Goal: Task Accomplishment & Management: Manage account settings

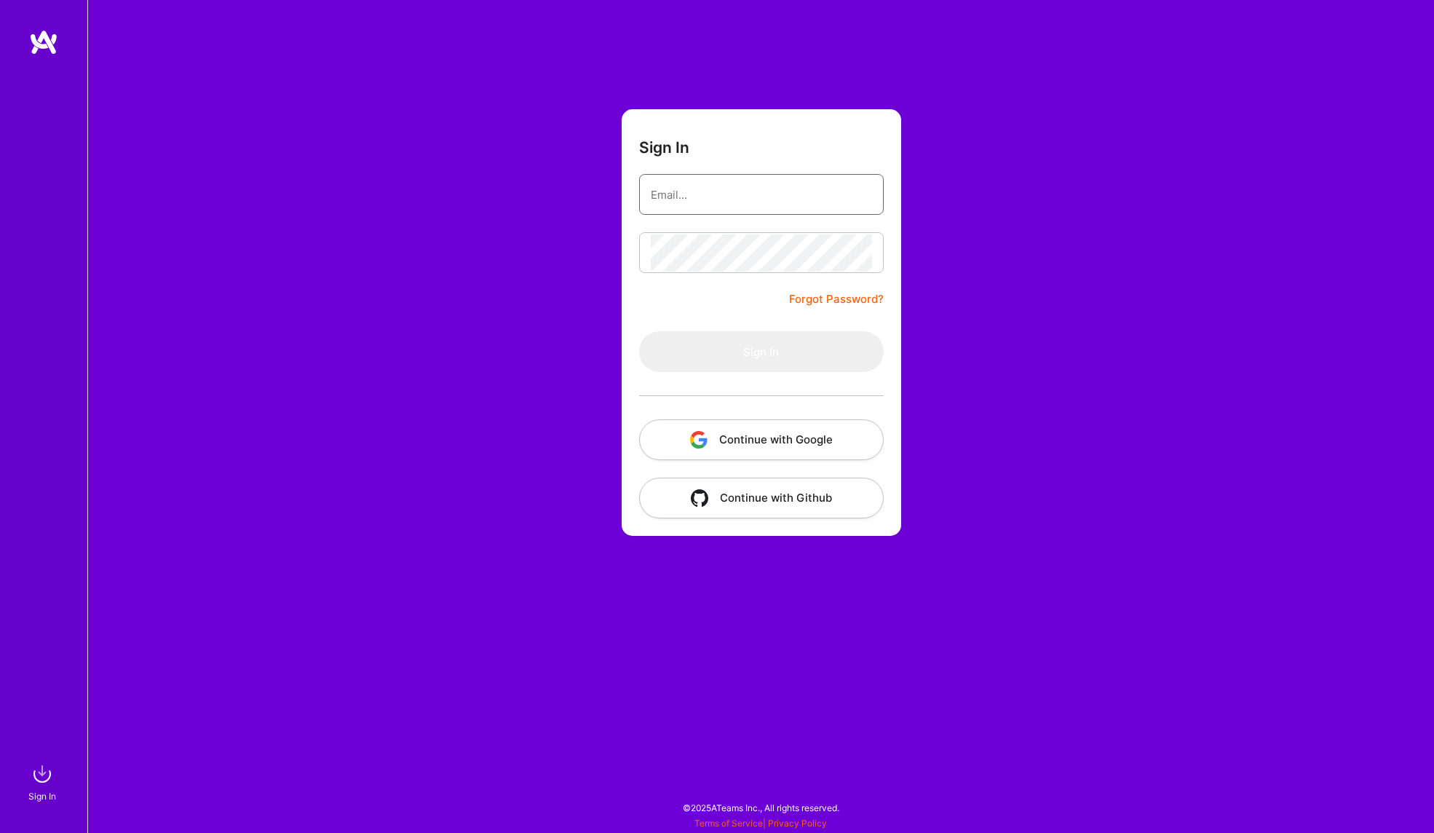
click at [751, 190] on input "email" at bounding box center [761, 194] width 221 height 37
type input "[EMAIL_ADDRESS][DOMAIN_NAME]"
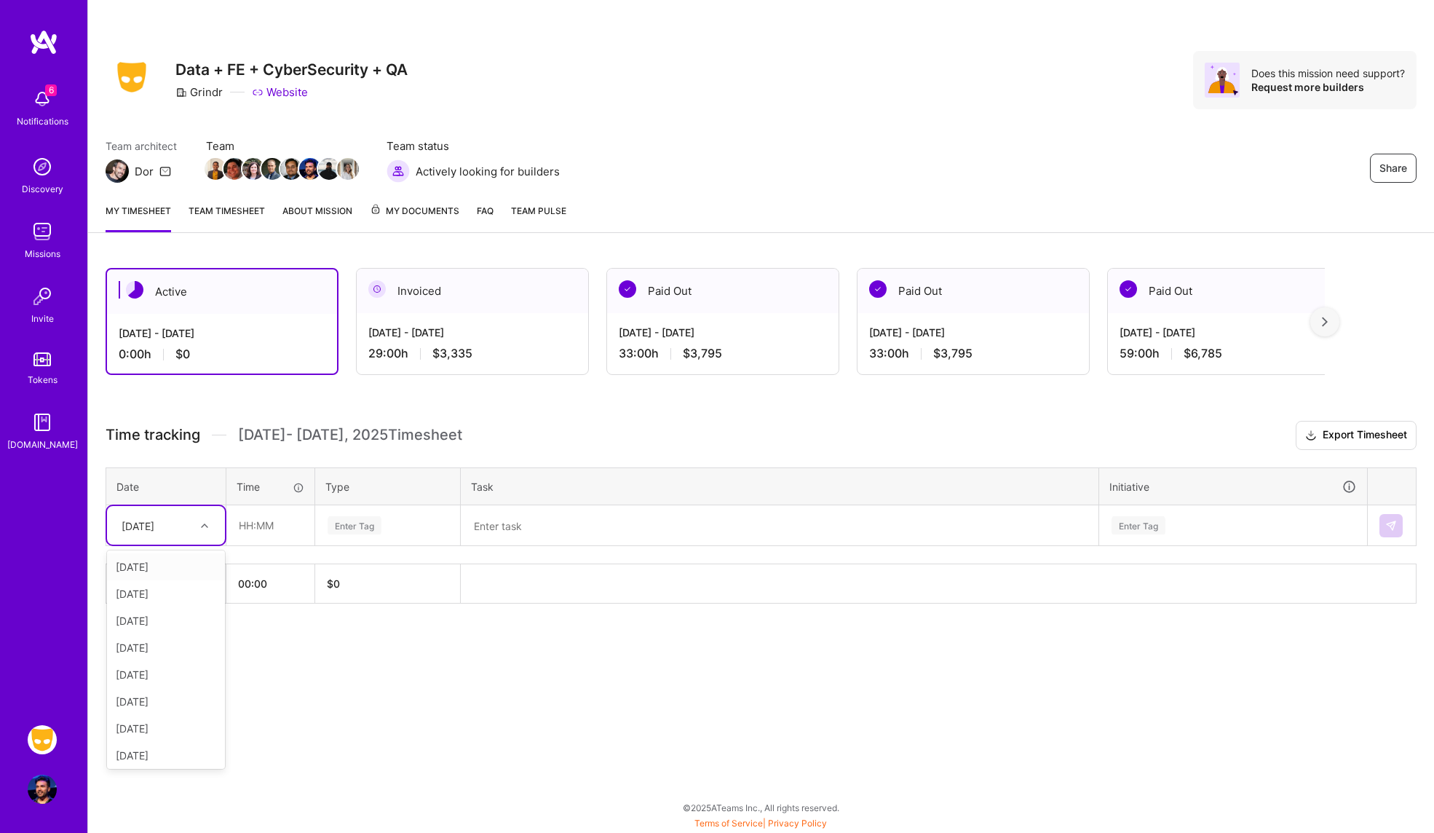
click at [196, 526] on div at bounding box center [206, 525] width 23 height 19
click at [183, 624] on div "[DATE]" at bounding box center [166, 620] width 118 height 27
click at [252, 526] on input "text" at bounding box center [270, 525] width 87 height 39
type input "04:00"
click at [406, 521] on div "Enter Tag" at bounding box center [387, 525] width 123 height 18
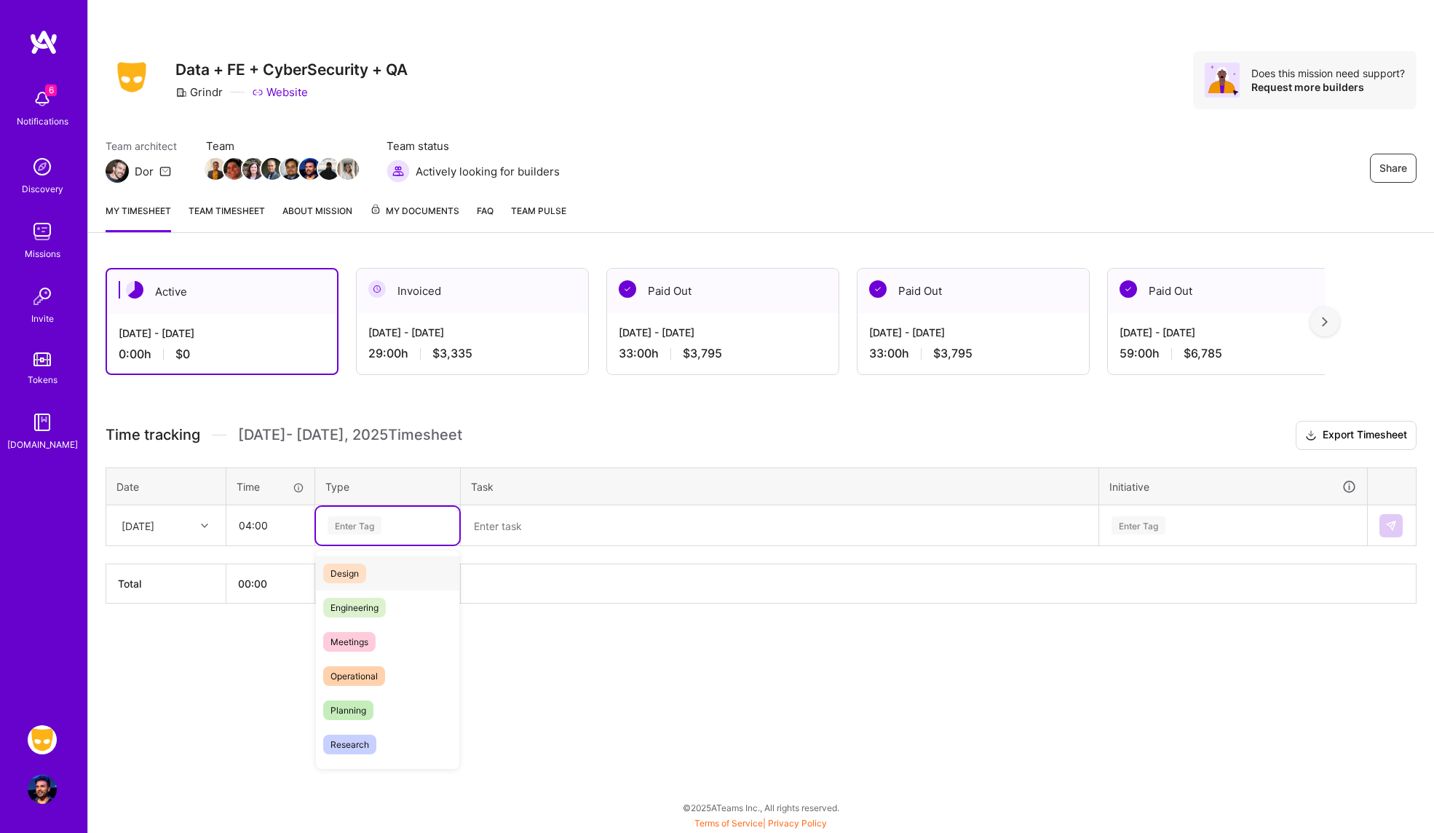
click at [392, 565] on div "Design" at bounding box center [387, 573] width 143 height 34
click at [552, 521] on textarea at bounding box center [779, 526] width 635 height 38
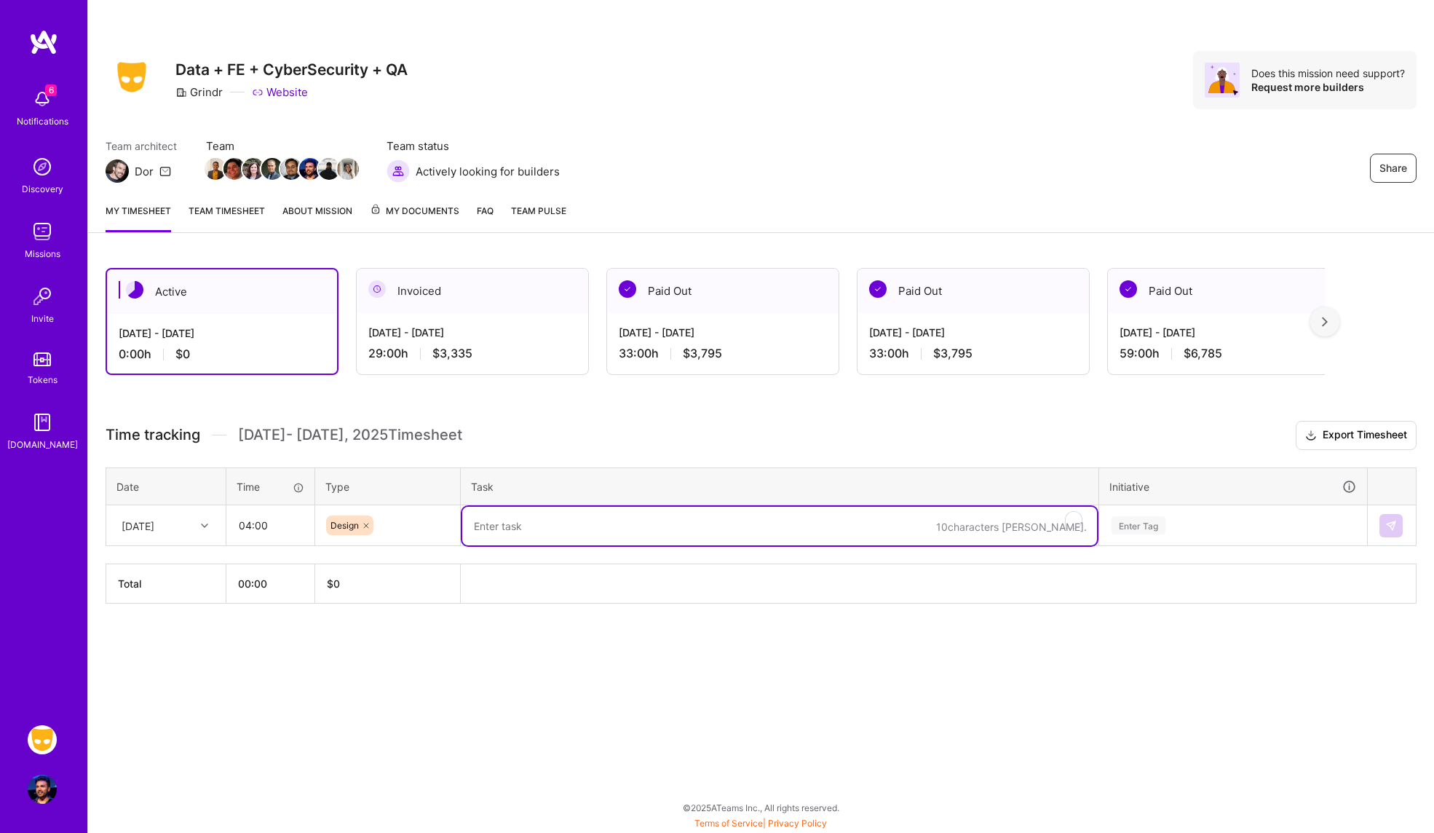
click at [580, 525] on textarea "To enrich screen reader interactions, please activate Accessibility in Grammarl…" at bounding box center [779, 526] width 635 height 39
type textarea "C"
paste textarea "To enrich screen reader interactions, please activate Accessibility in Grammarl…"
type textarea "Woodwork and ContentHub changes/bugs"
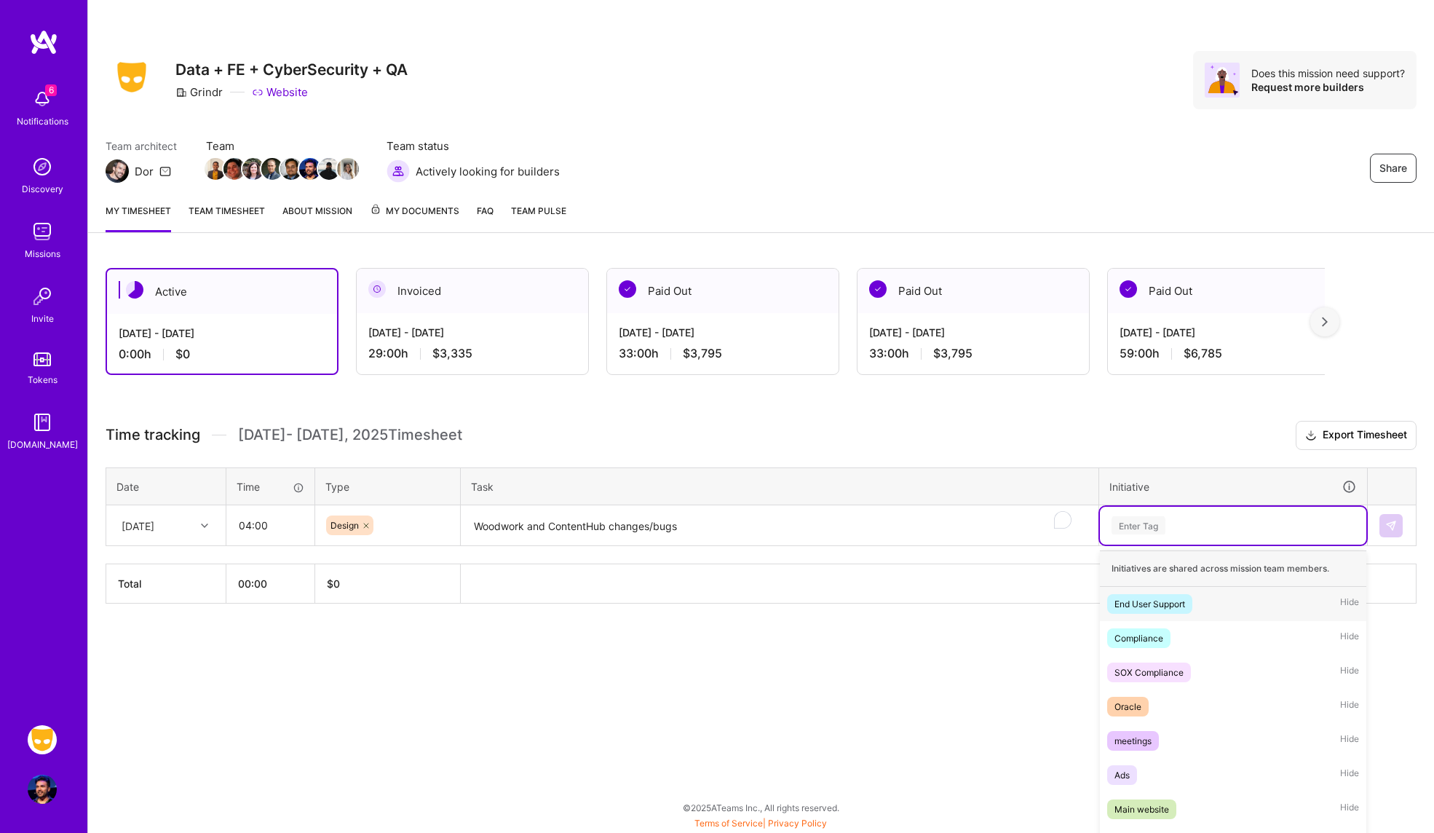
click at [1209, 534] on div "option End User Support focused, 1 of 43. 43 results available. Use Up and Down…" at bounding box center [1233, 526] width 267 height 38
type input "wood"
click at [1169, 600] on div "Woodwork Hide" at bounding box center [1233, 604] width 267 height 34
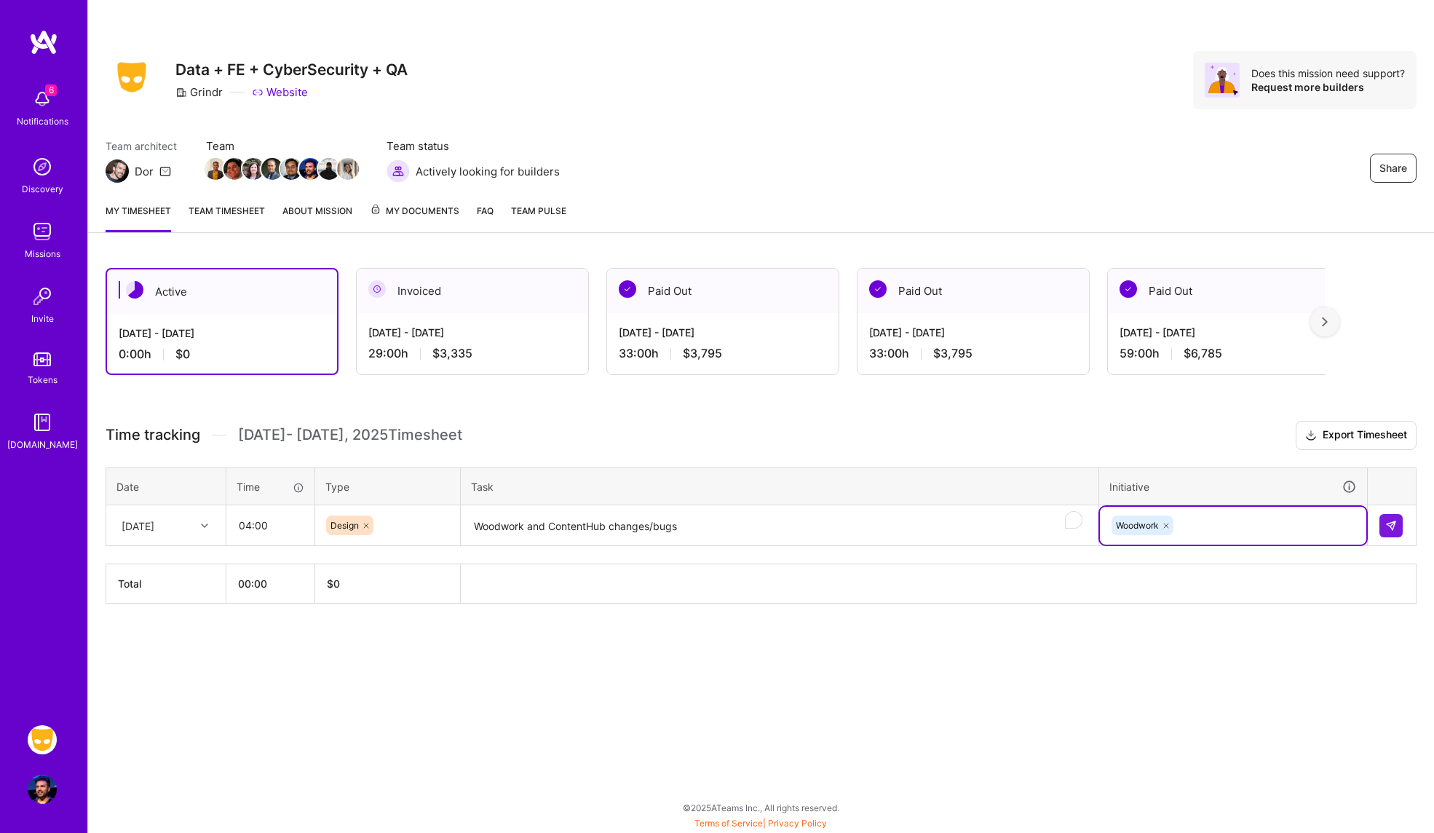
click at [568, 528] on textarea "Woodwork and ContentHub changes/bugs" at bounding box center [779, 526] width 635 height 39
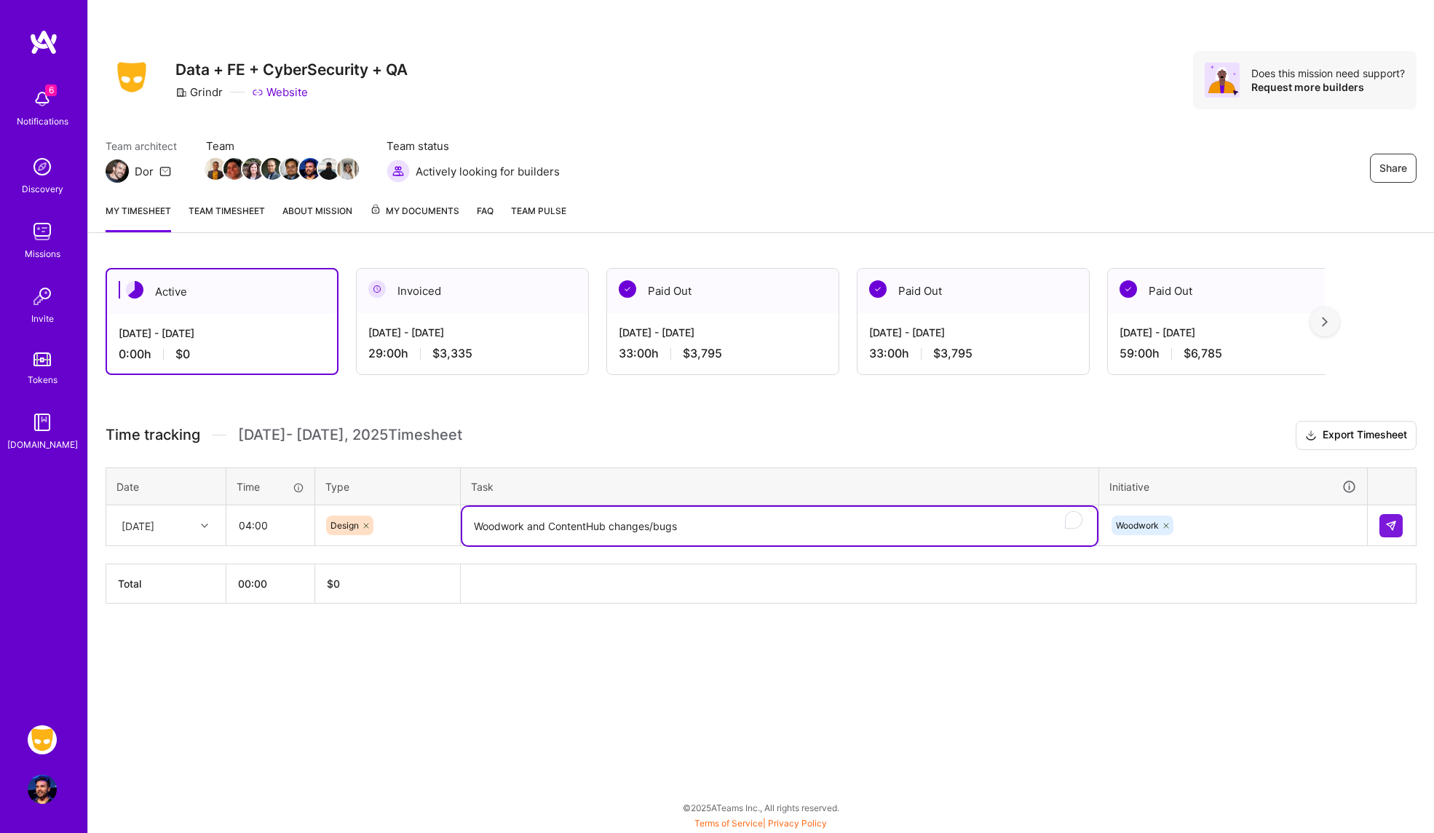
drag, startPoint x: 529, startPoint y: 526, endPoint x: 611, endPoint y: 524, distance: 82.3
click at [611, 524] on textarea "Woodwork and ContentHub changes/bugs" at bounding box center [779, 526] width 635 height 39
type textarea "Woodwork changes/bugs"
paste textarea "Woodwork changes/bugs"
type textarea "Woodwork changes/bugs"
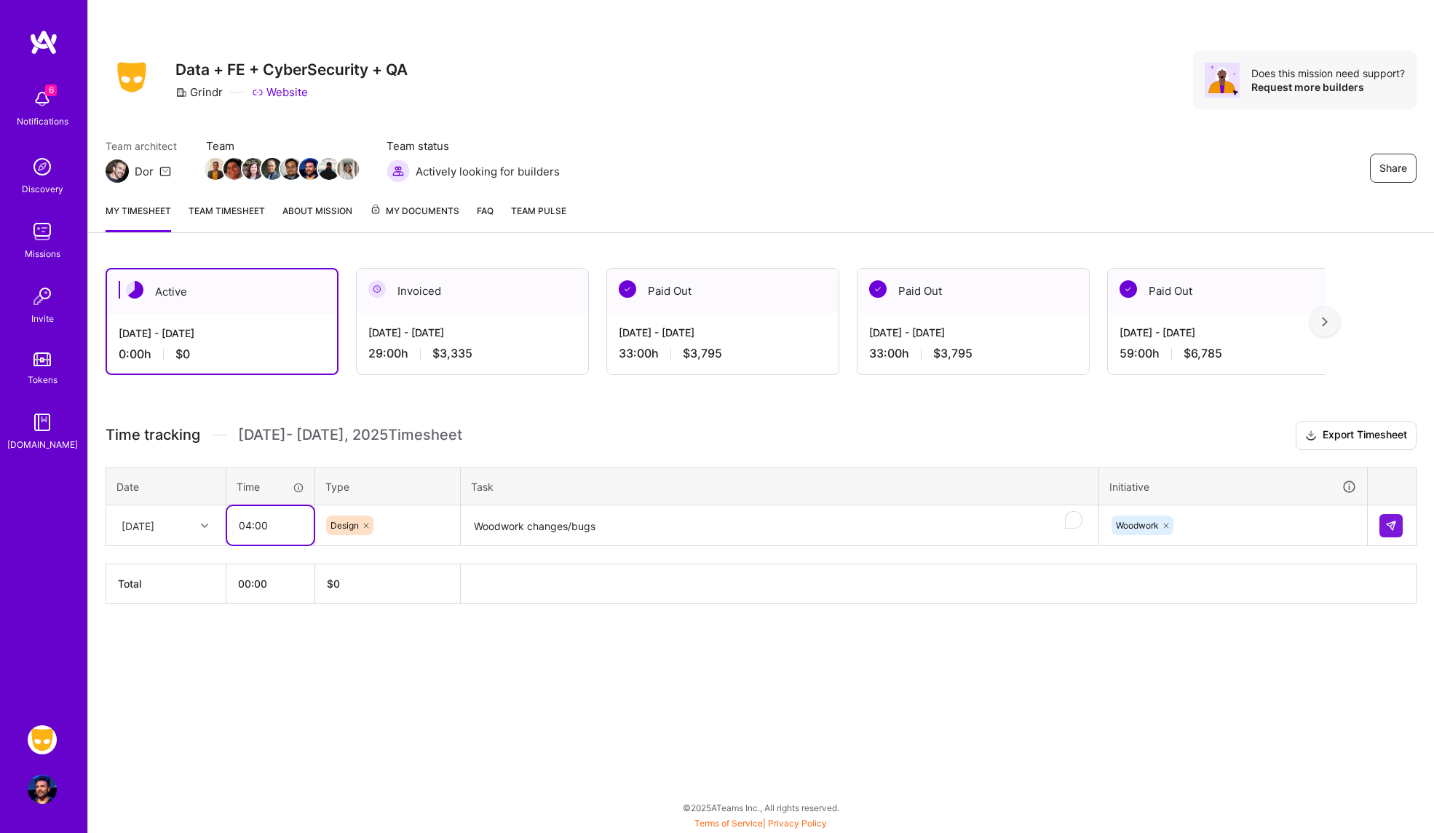
click at [247, 525] on input "04:00" at bounding box center [270, 525] width 87 height 39
type input "05:00"
click at [1389, 526] on img at bounding box center [1392, 526] width 12 height 12
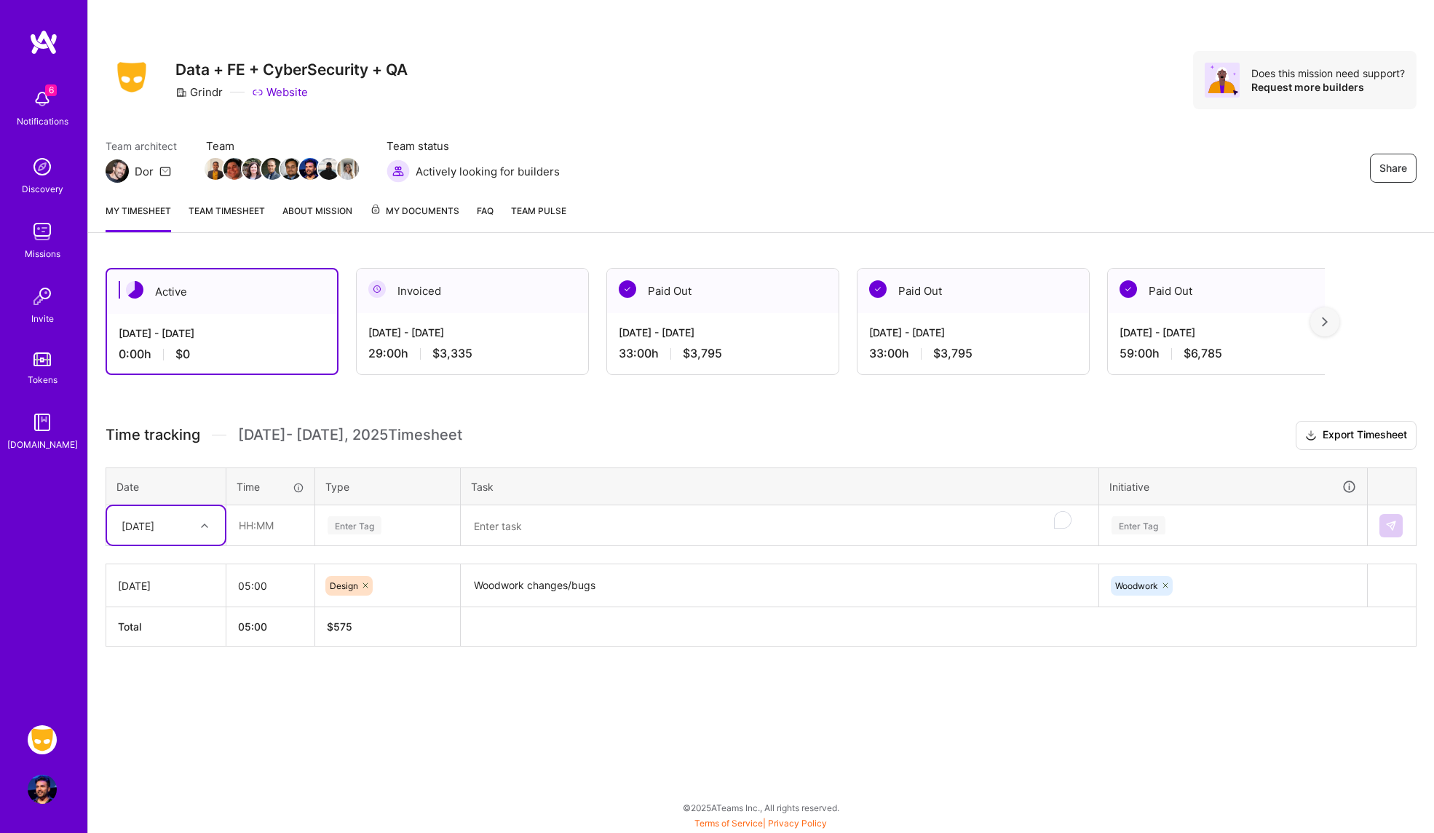
click at [189, 521] on div "[DATE]" at bounding box center [154, 525] width 81 height 24
click at [181, 620] on div "[DATE]" at bounding box center [166, 620] width 118 height 27
click at [270, 531] on input "text" at bounding box center [270, 525] width 87 height 39
type input "06:00"
click at [382, 534] on div "Enter Tag" at bounding box center [387, 525] width 123 height 18
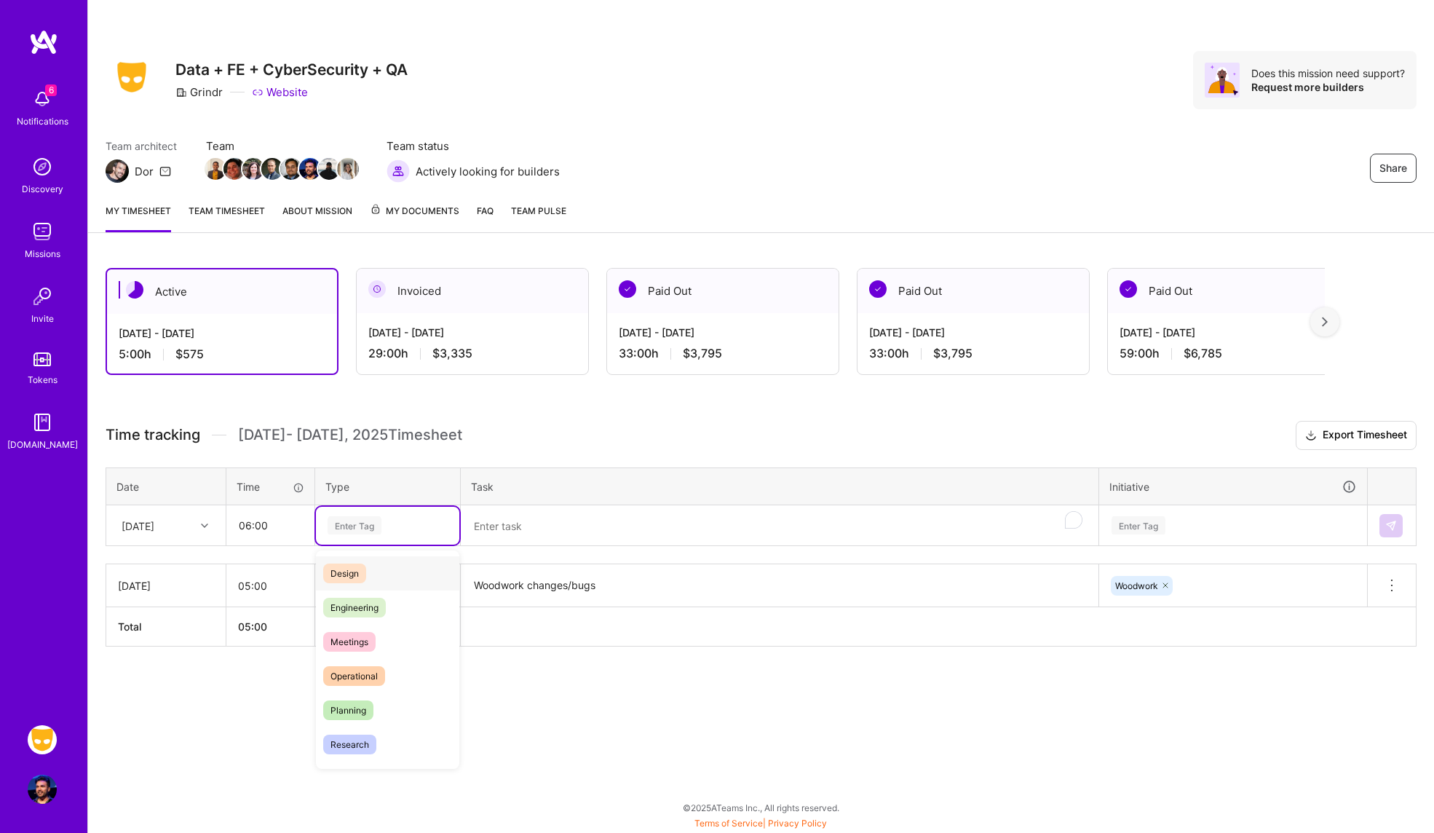
click at [388, 569] on div "Design" at bounding box center [387, 573] width 143 height 34
click at [536, 527] on textarea "To enrich screen reader interactions, please activate Accessibility in Grammarl…" at bounding box center [779, 526] width 635 height 39
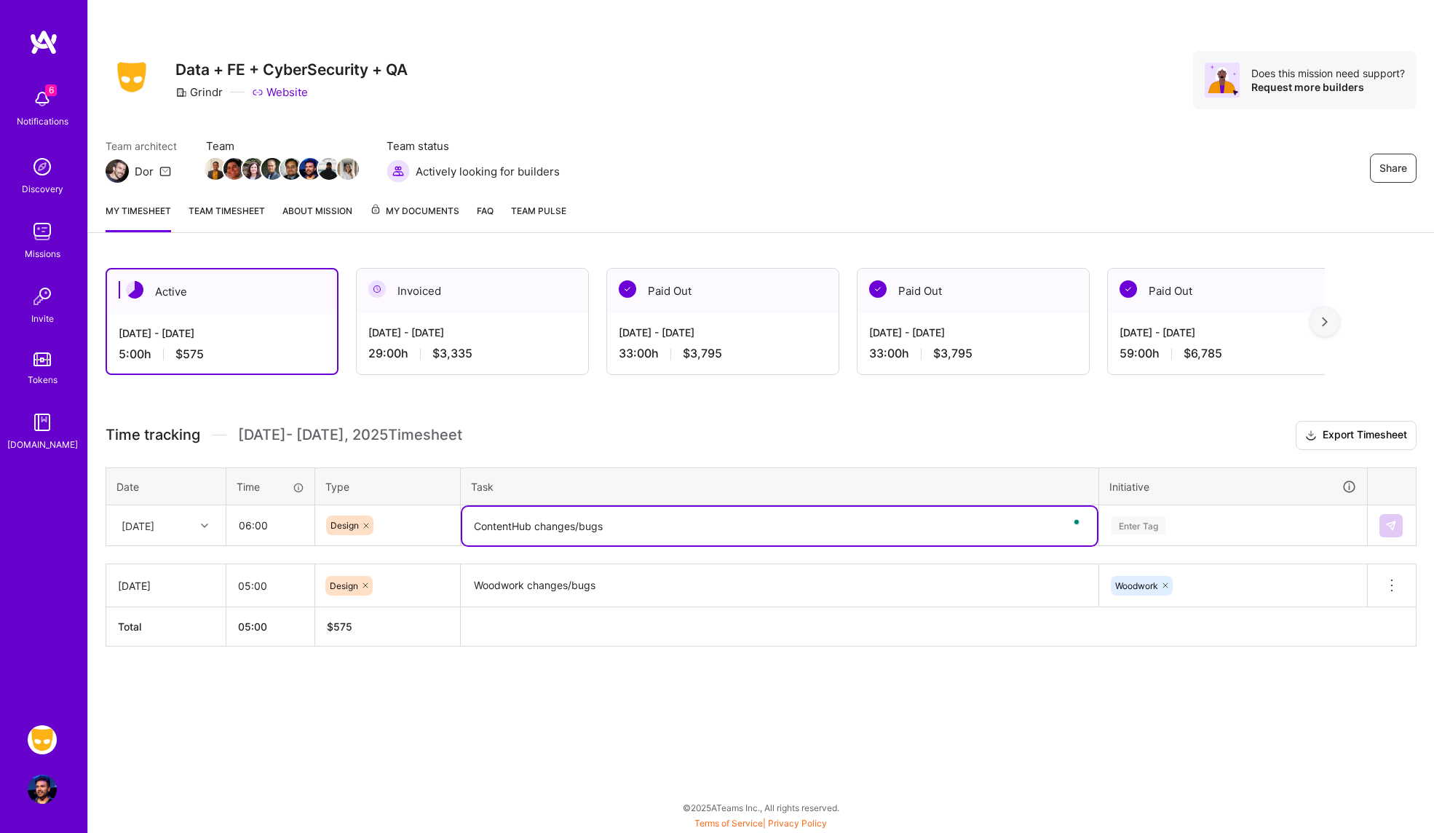
type textarea "ContentHub changes/bugs"
click at [1253, 527] on div "Enter Tag" at bounding box center [1222, 526] width 267 height 38
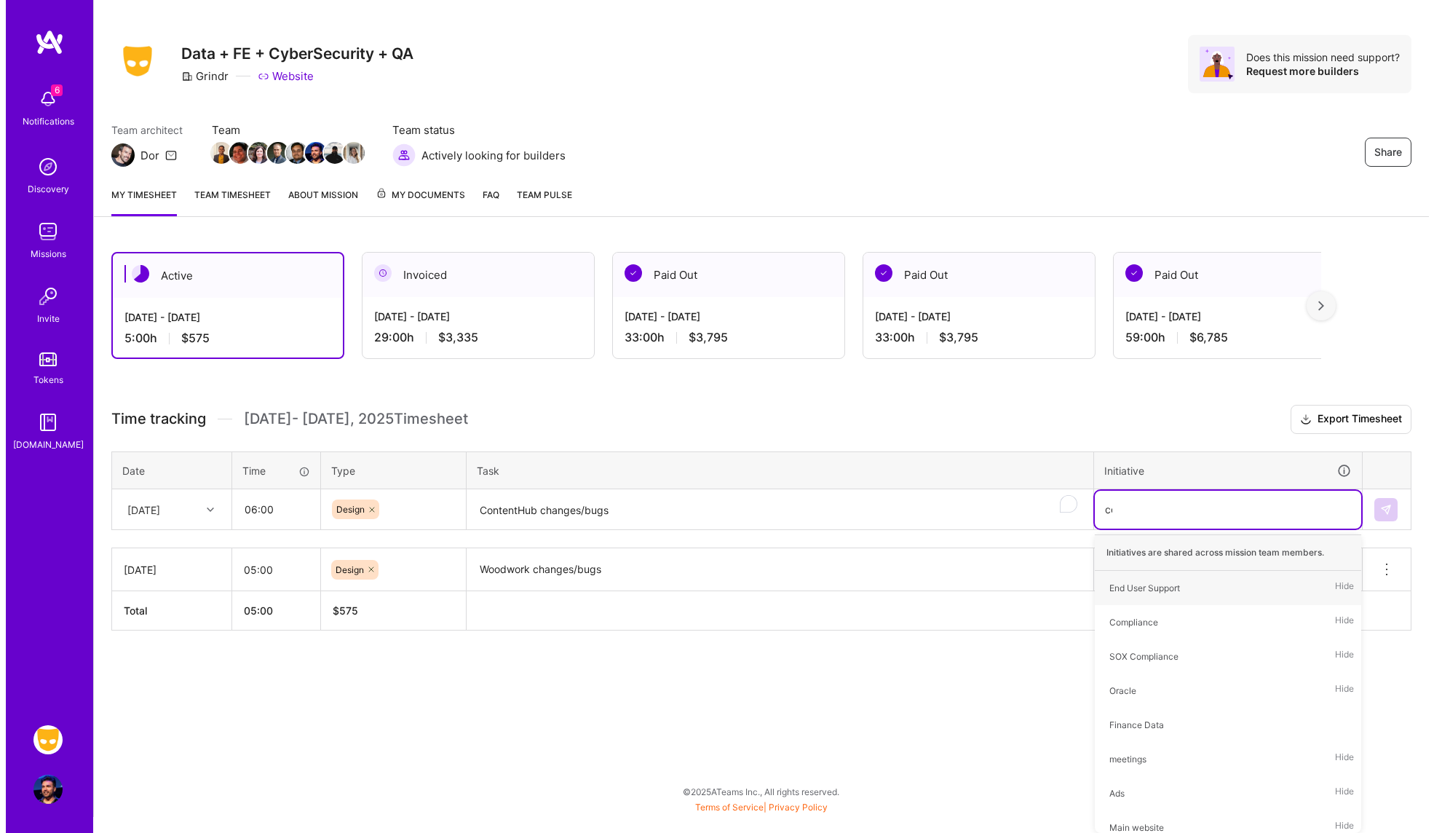
scroll to position [0, 0]
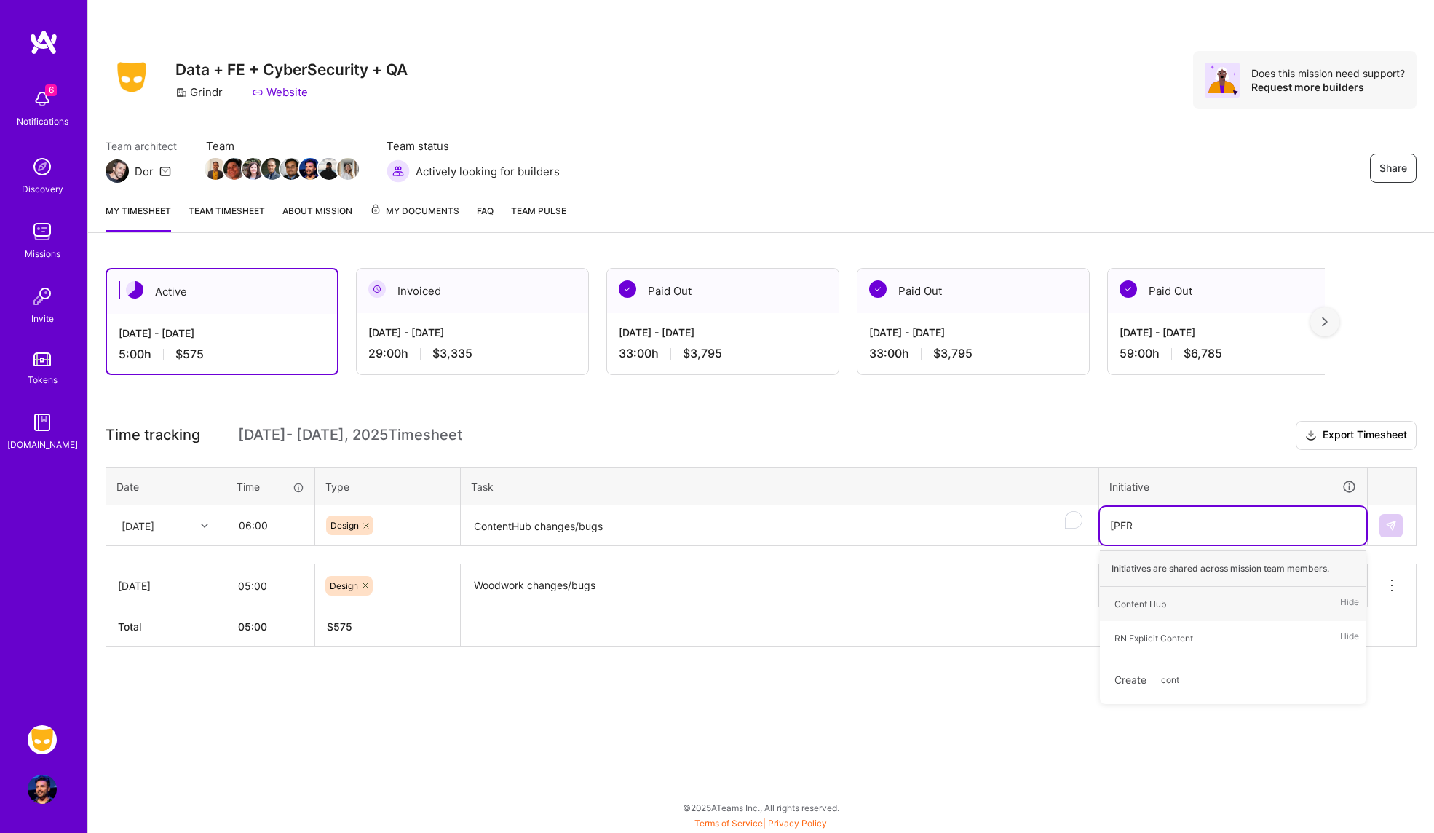
type input "conten"
click at [1190, 607] on div "Content Hub Hide" at bounding box center [1233, 604] width 267 height 34
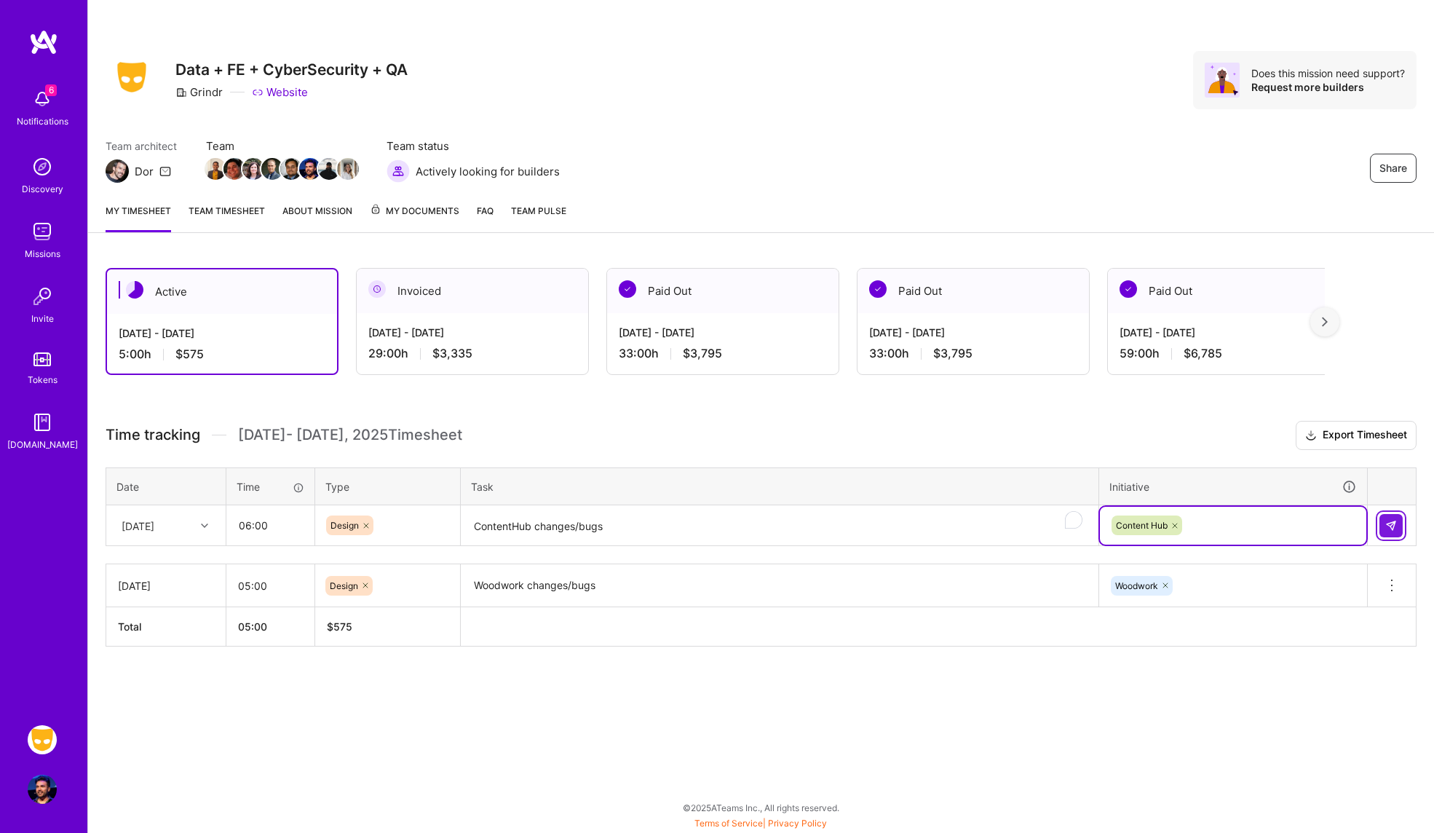
click at [1382, 524] on button at bounding box center [1391, 525] width 23 height 23
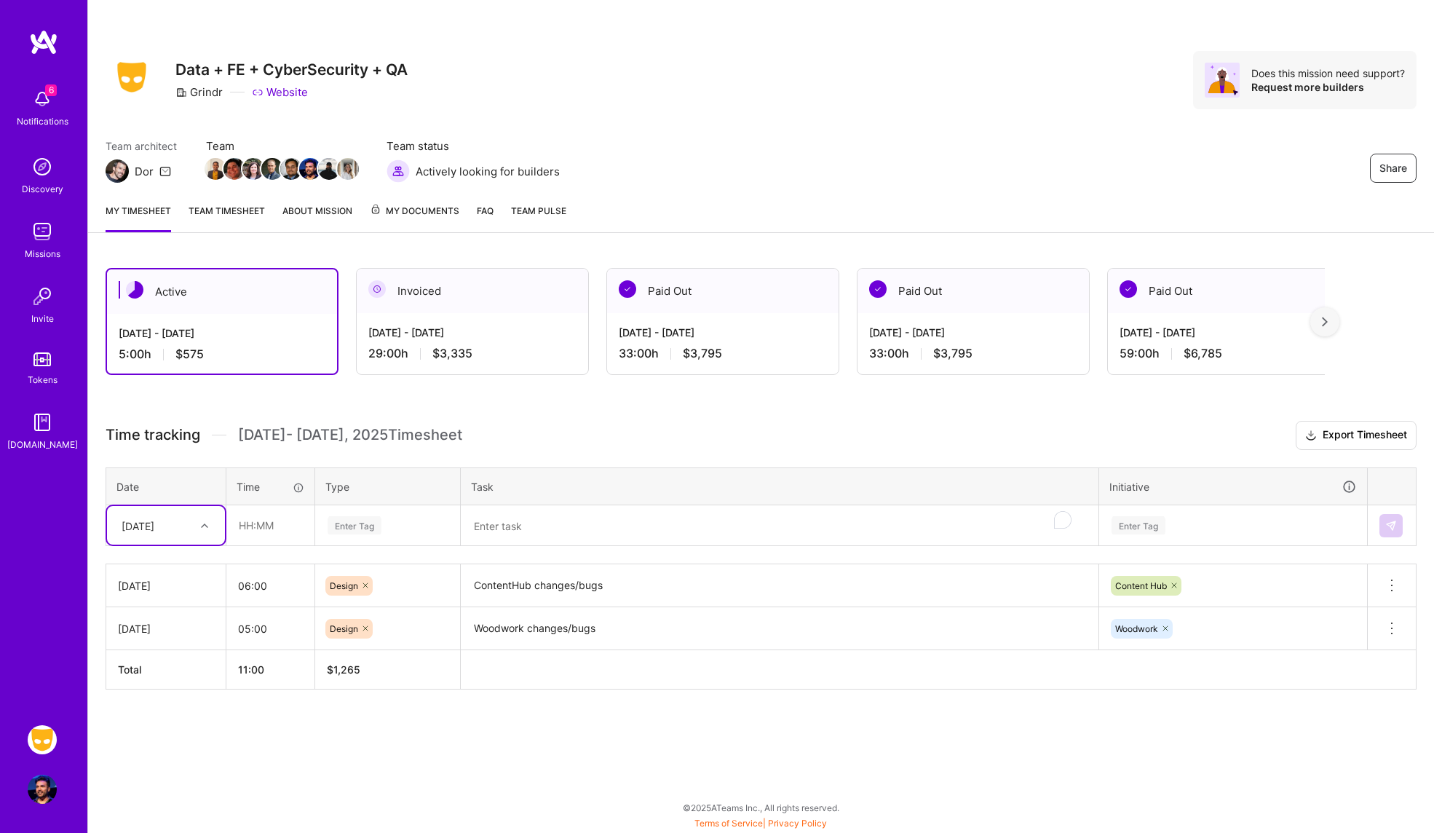
click at [182, 536] on div "[DATE]" at bounding box center [154, 525] width 81 height 24
click at [182, 659] on div "[DATE]" at bounding box center [166, 647] width 118 height 27
click at [283, 516] on input "text" at bounding box center [270, 525] width 87 height 39
type input "04:00"
click at [374, 529] on div "Enter Tag" at bounding box center [355, 525] width 54 height 23
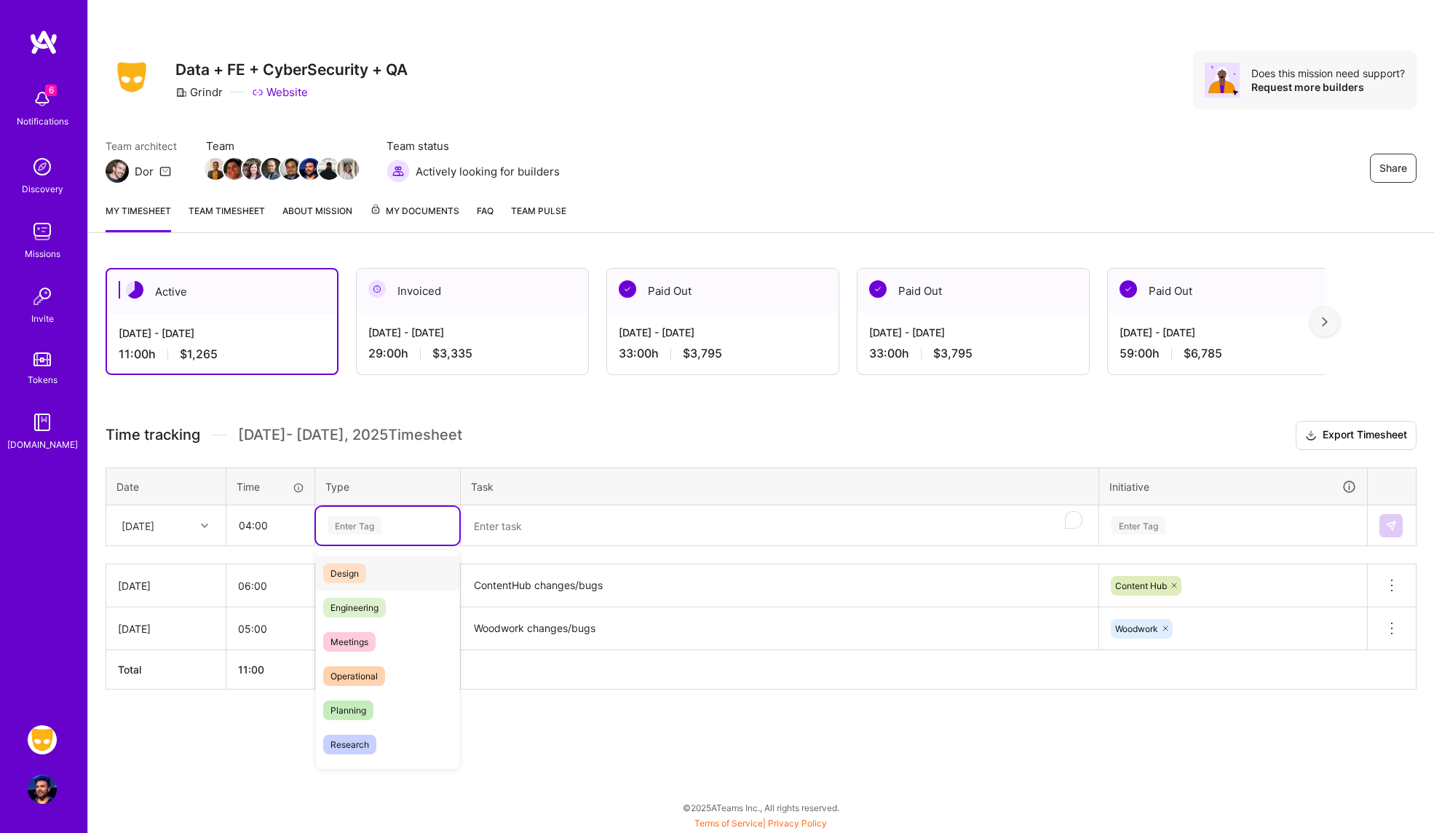
click at [376, 569] on div "Design" at bounding box center [387, 573] width 143 height 34
click at [534, 524] on textarea "To enrich screen reader interactions, please activate Accessibility in Grammarl…" at bounding box center [779, 526] width 635 height 39
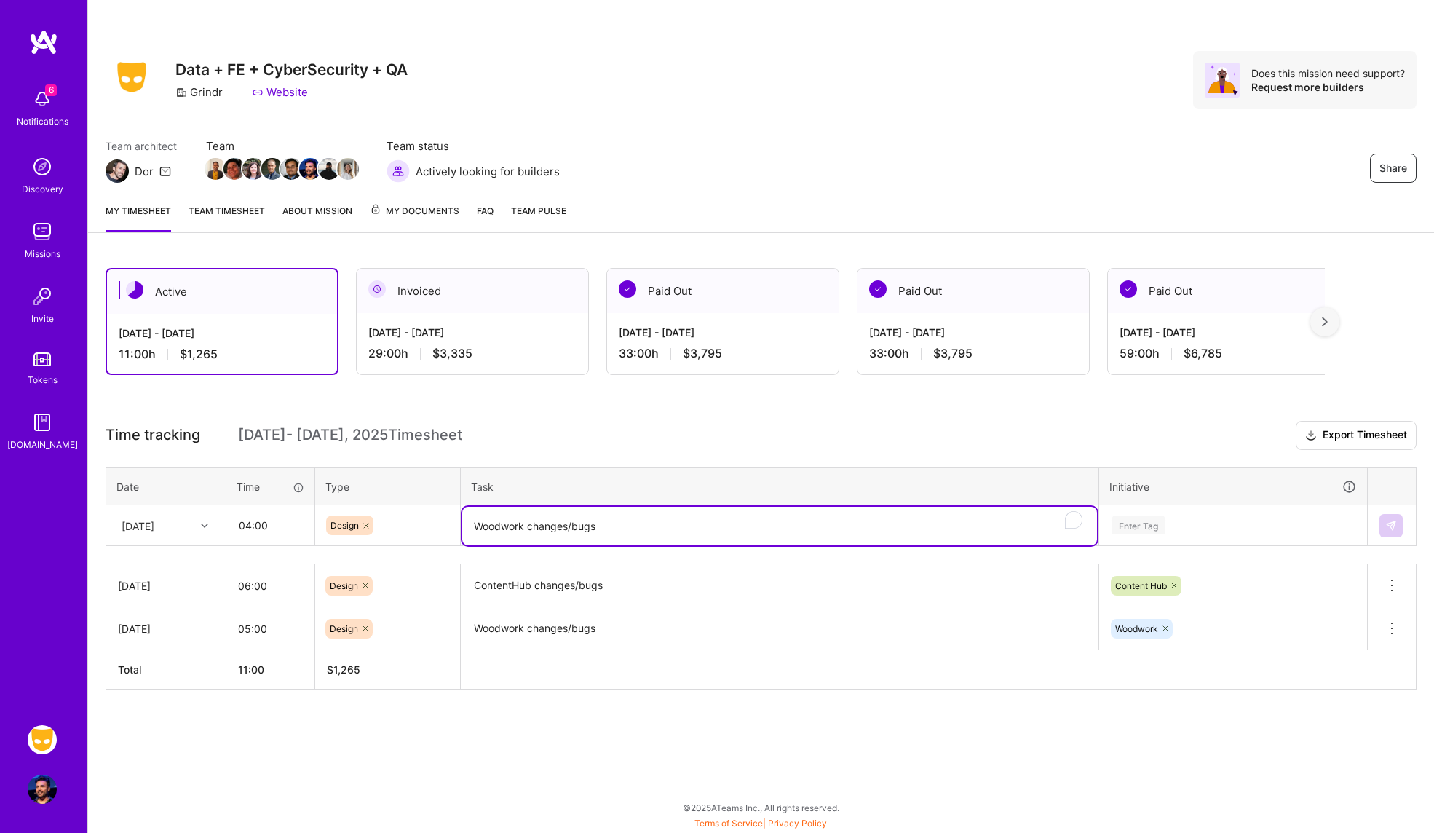
type textarea "Woodwork changes/bugs"
click at [1188, 521] on div "Enter Tag" at bounding box center [1233, 526] width 267 height 38
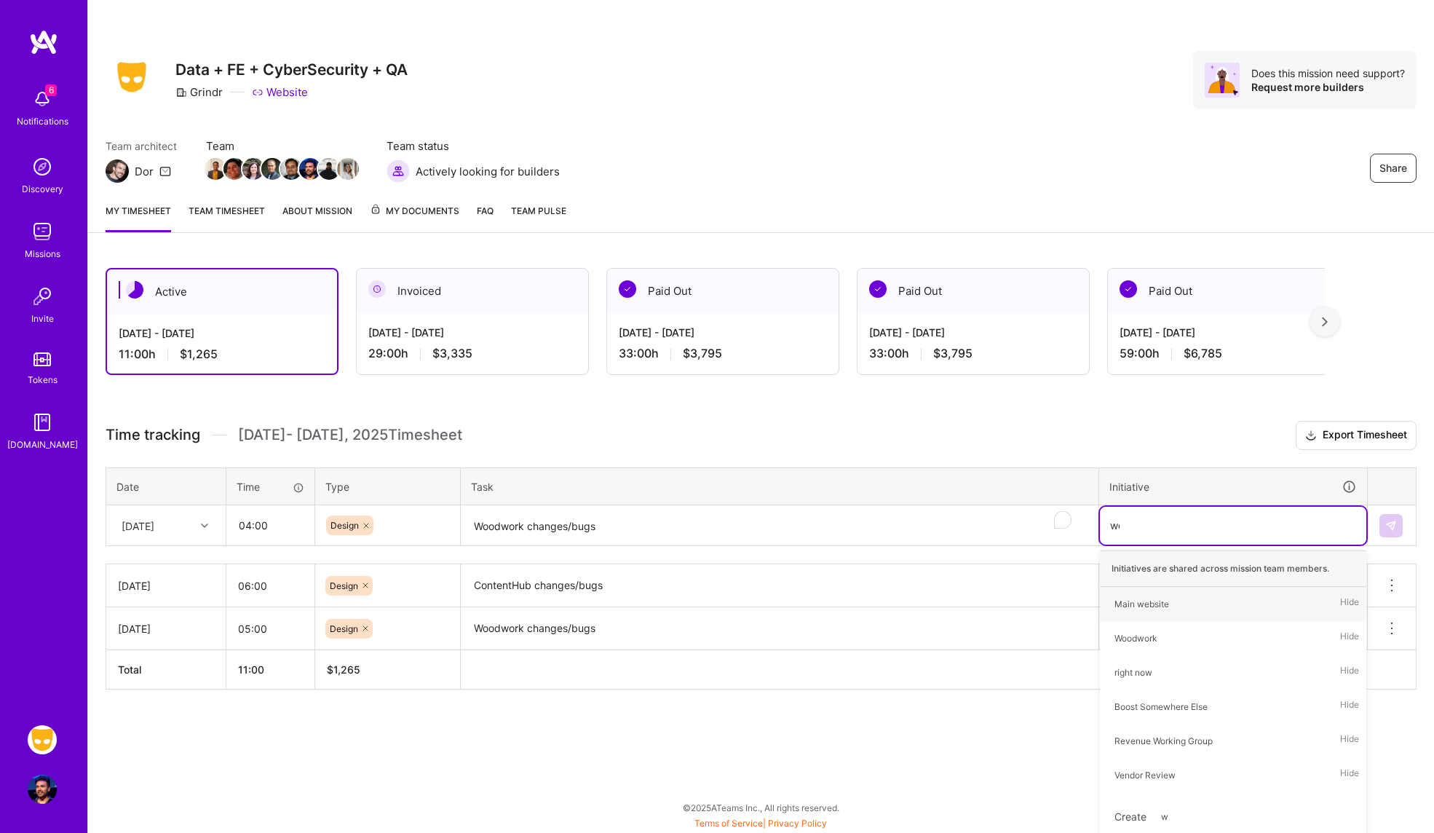
type input "wood"
click at [1183, 600] on div "Woodwork Hide" at bounding box center [1233, 604] width 267 height 34
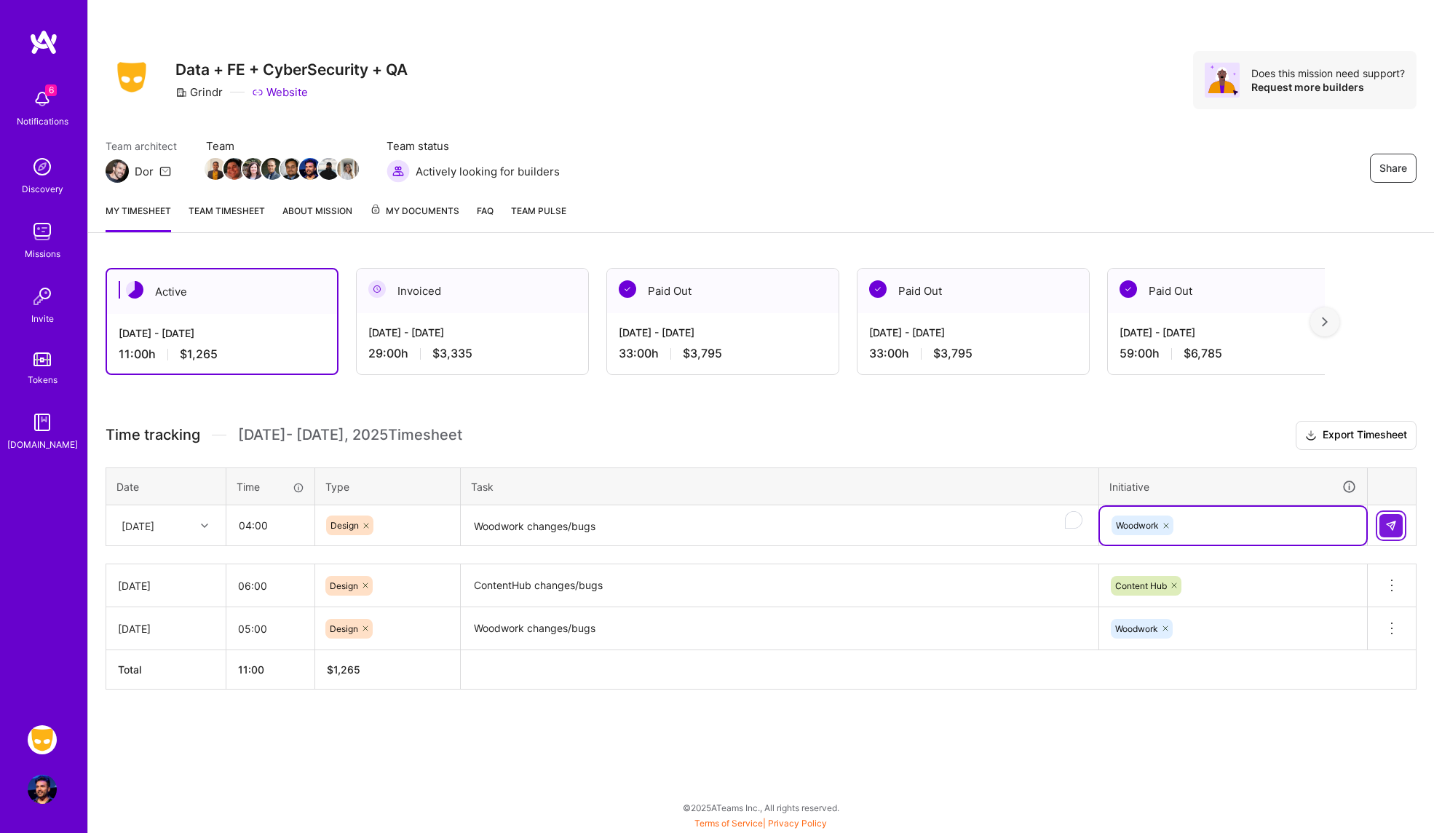
click at [1389, 529] on img at bounding box center [1392, 526] width 12 height 12
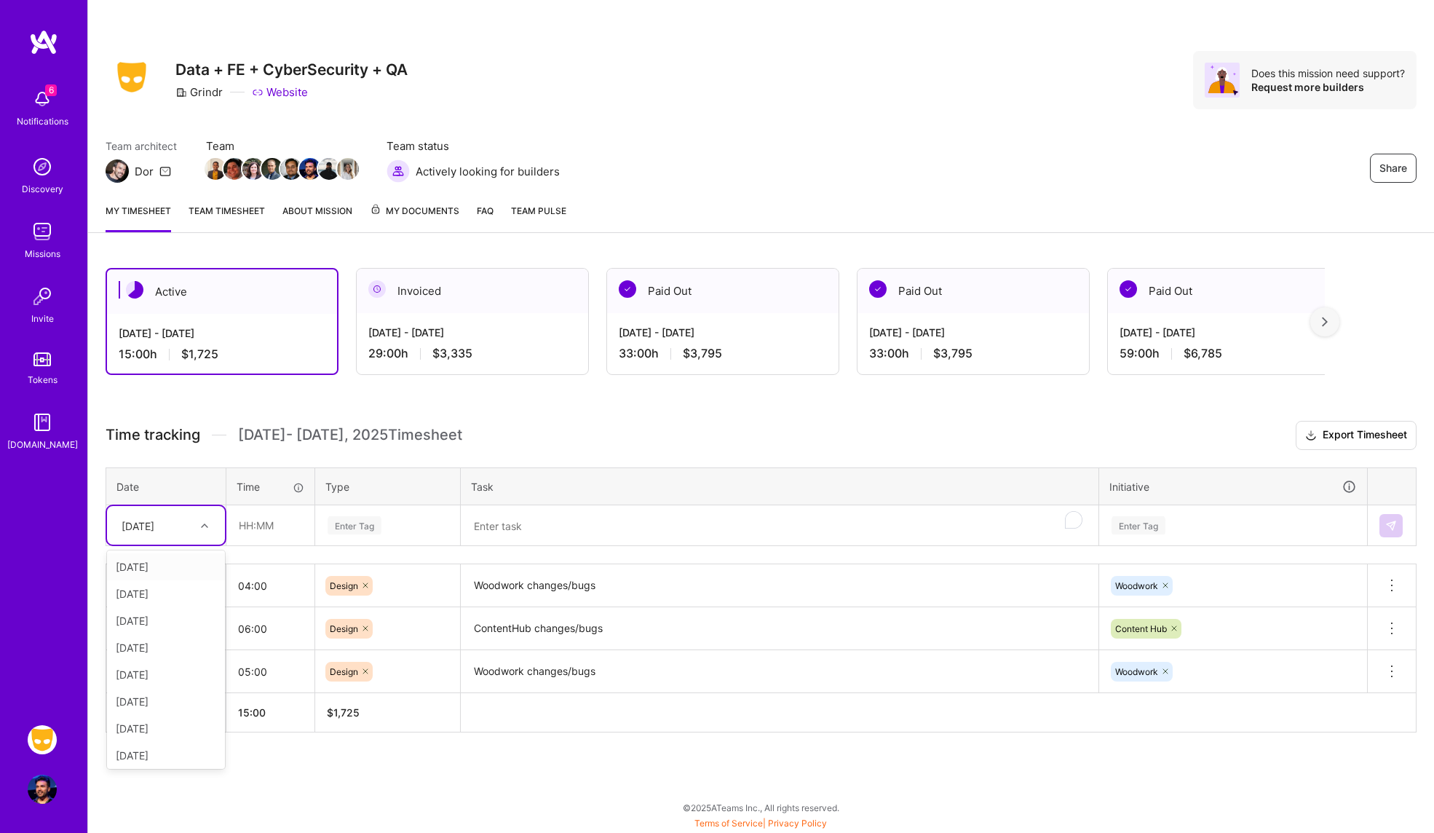
click at [205, 530] on div at bounding box center [206, 525] width 23 height 19
click at [175, 670] on div "[DATE]" at bounding box center [166, 674] width 118 height 27
click at [214, 526] on div at bounding box center [206, 525] width 23 height 19
click at [248, 525] on input "text" at bounding box center [270, 525] width 87 height 39
type input "05:00"
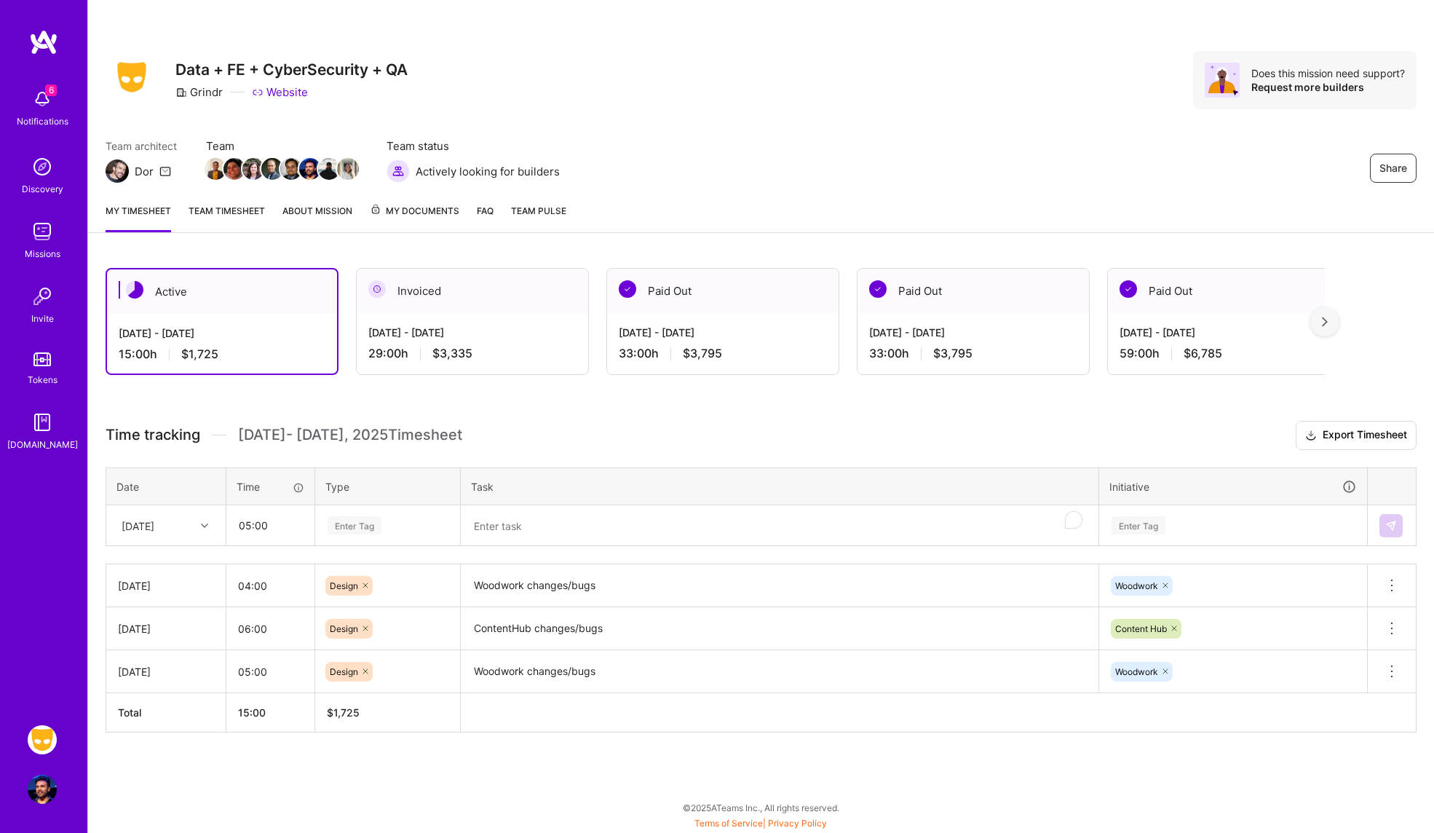
click at [403, 521] on div "Enter Tag" at bounding box center [387, 525] width 123 height 18
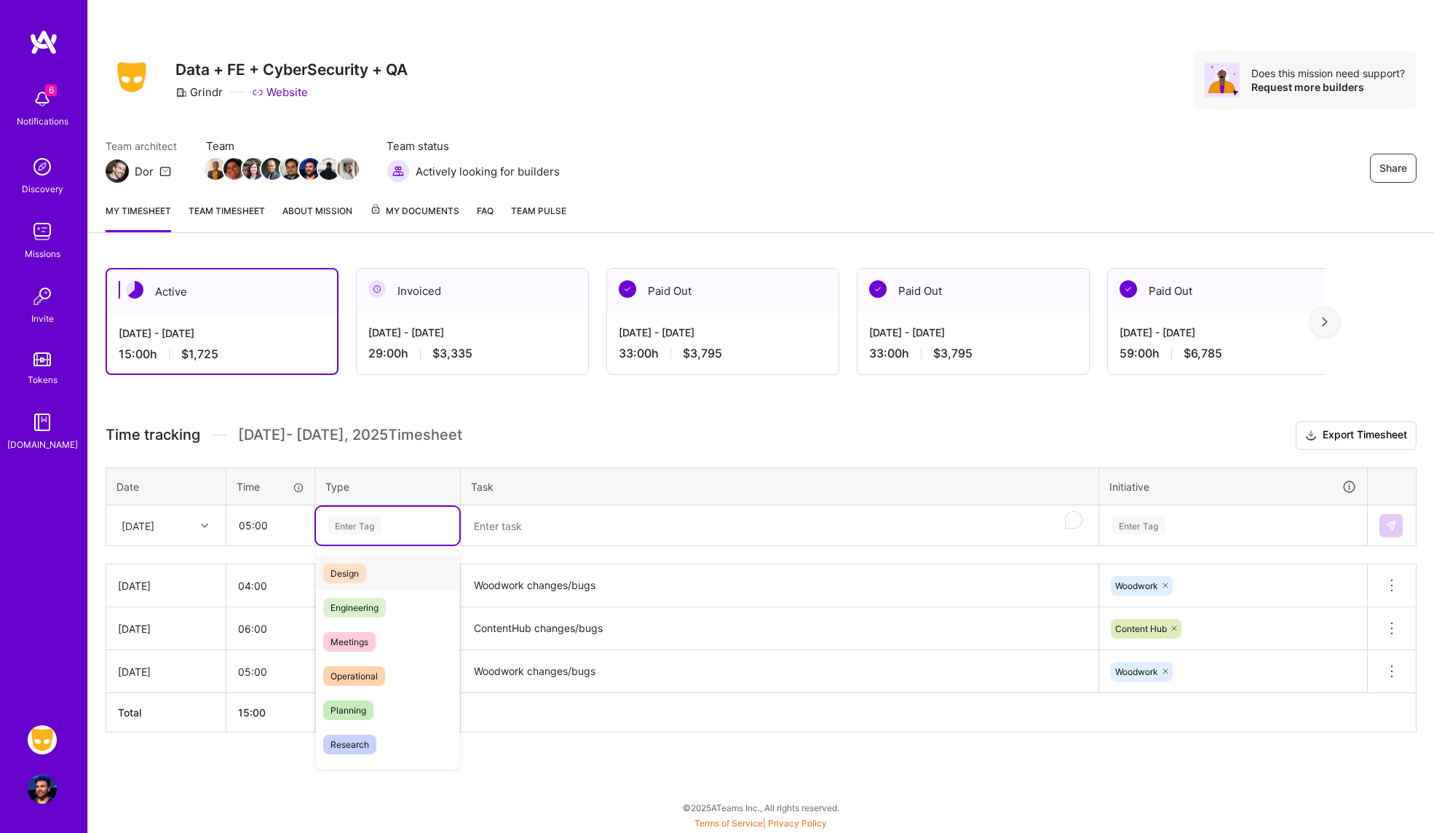
click at [395, 578] on div "Design" at bounding box center [387, 573] width 143 height 34
click at [543, 519] on textarea "To enrich screen reader interactions, please activate Accessibility in Grammarl…" at bounding box center [779, 526] width 635 height 39
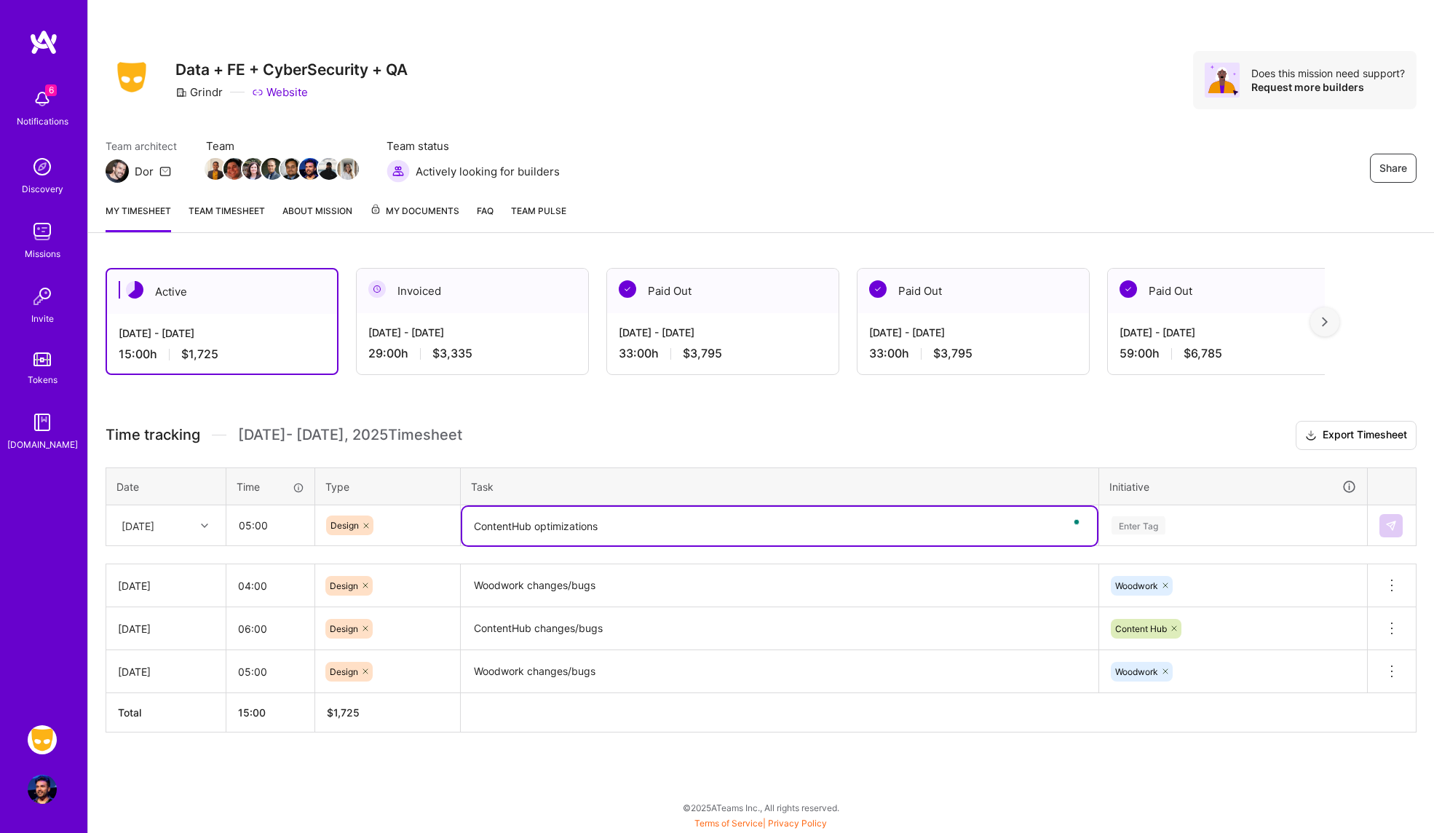
type textarea "ContentHub optimizations"
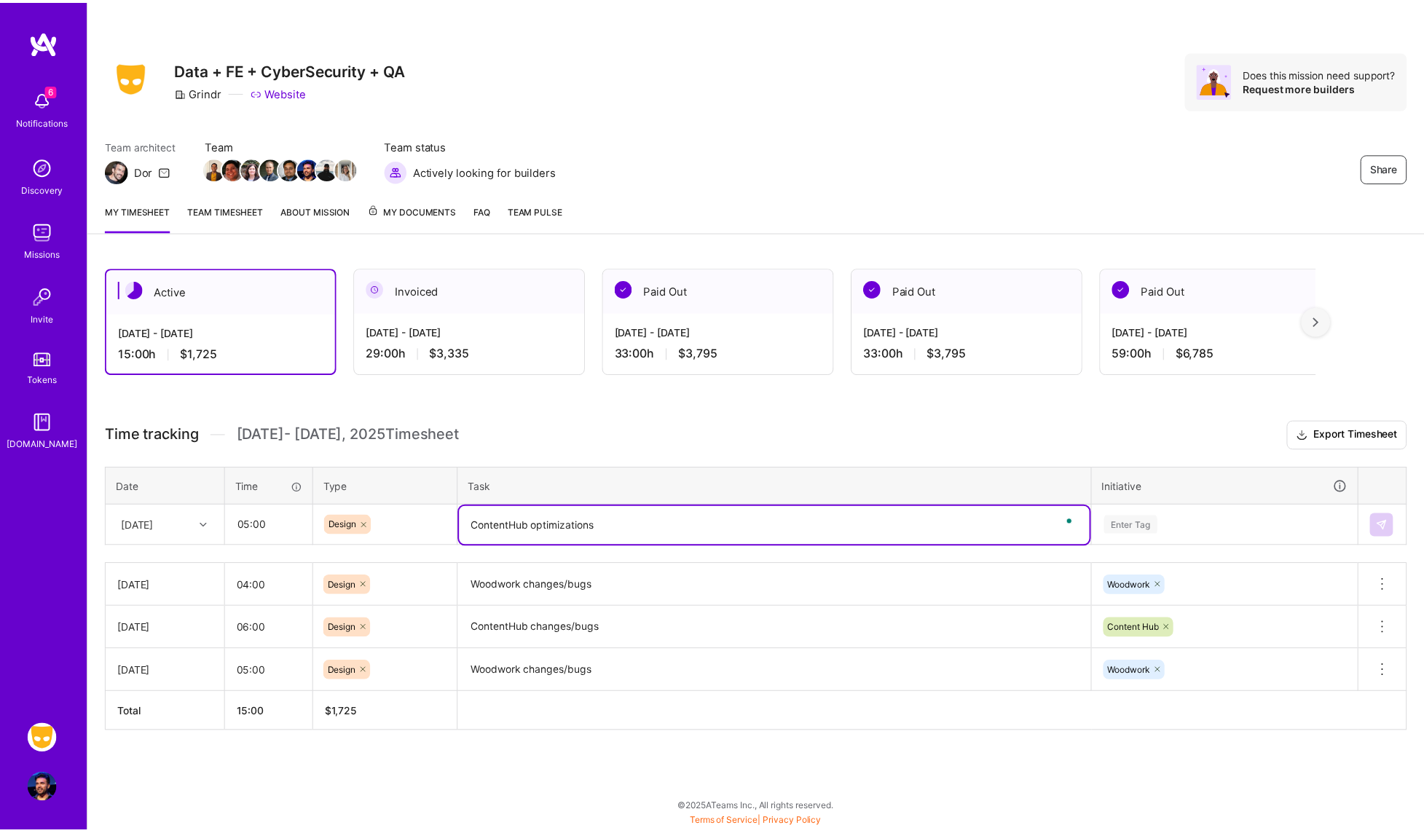
scroll to position [16, 0]
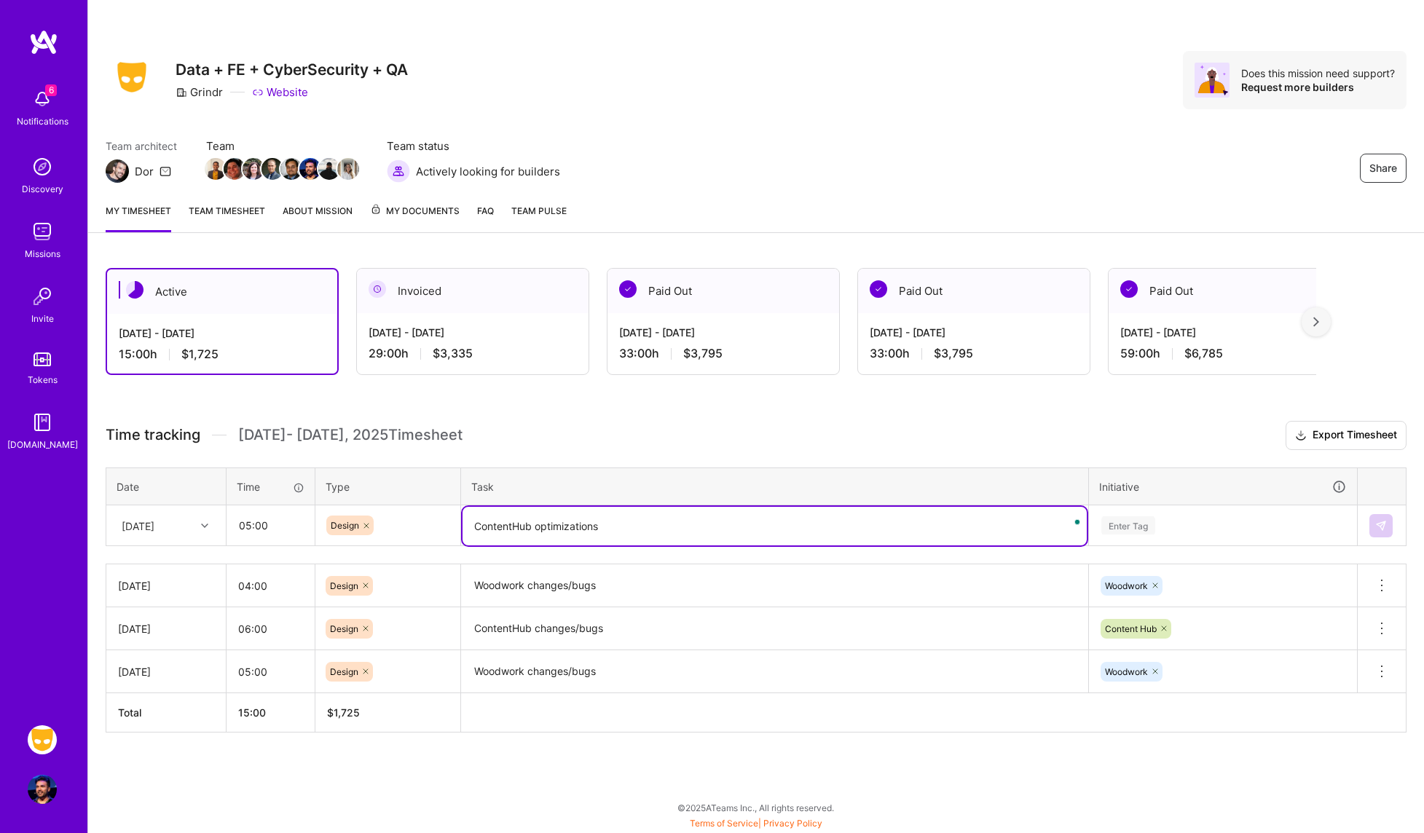
drag, startPoint x: 1116, startPoint y: 527, endPoint x: 1127, endPoint y: 530, distance: 12.0
click at [1117, 528] on div "Enter Tag" at bounding box center [1222, 526] width 267 height 38
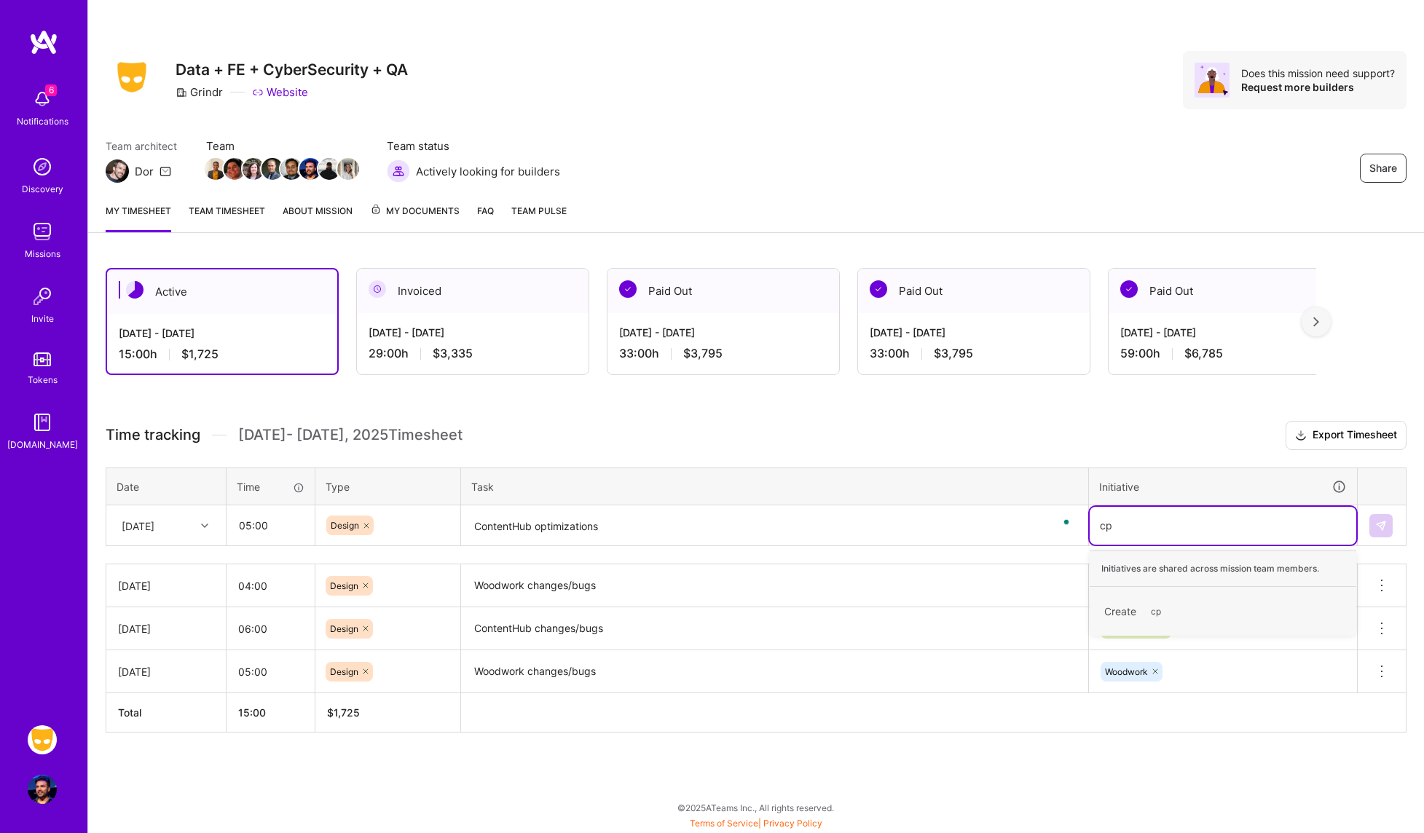
scroll to position [0, 0]
type input "[PERSON_NAME]"
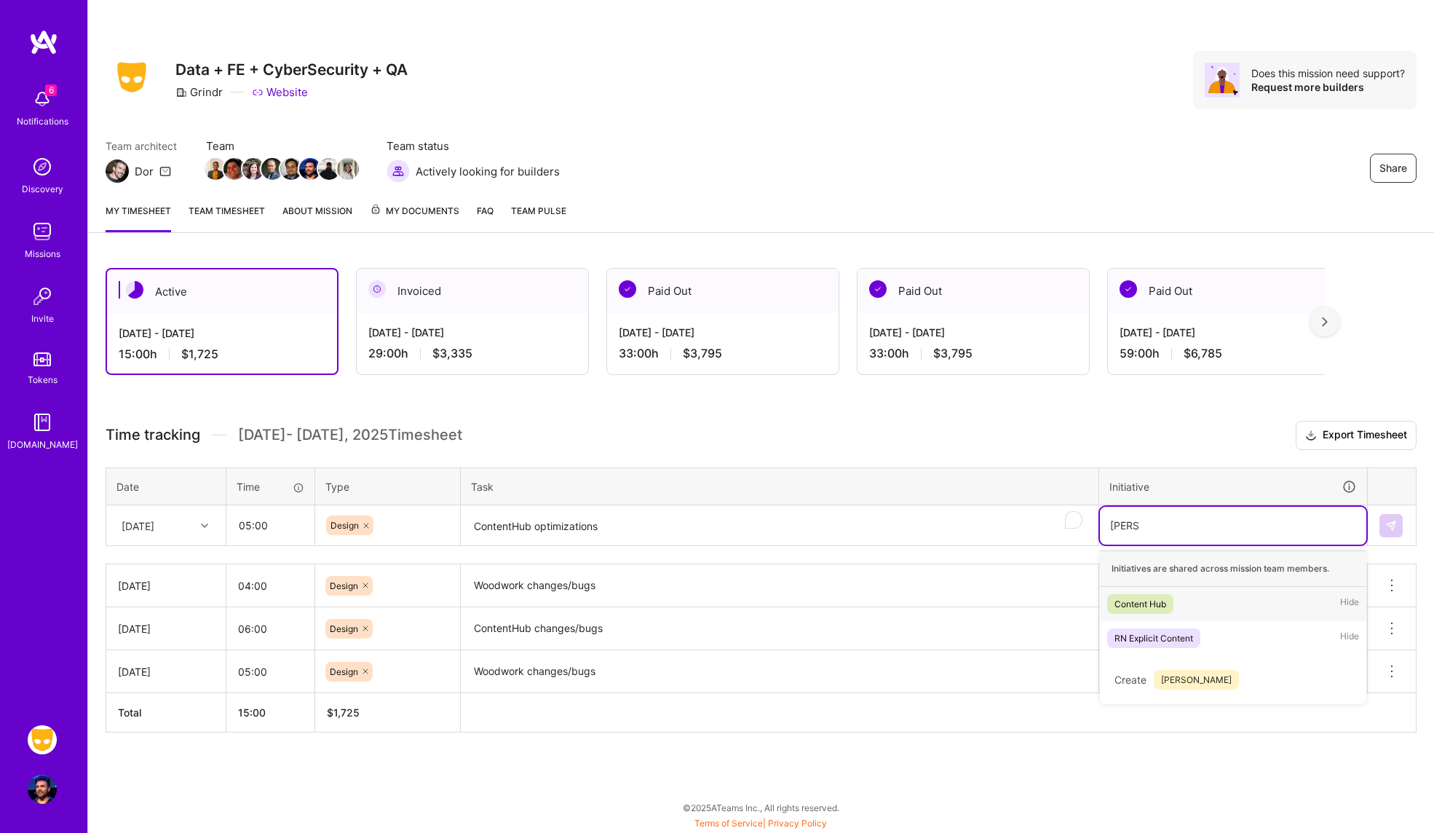
click at [1175, 599] on div "Content Hub Hide" at bounding box center [1233, 604] width 267 height 34
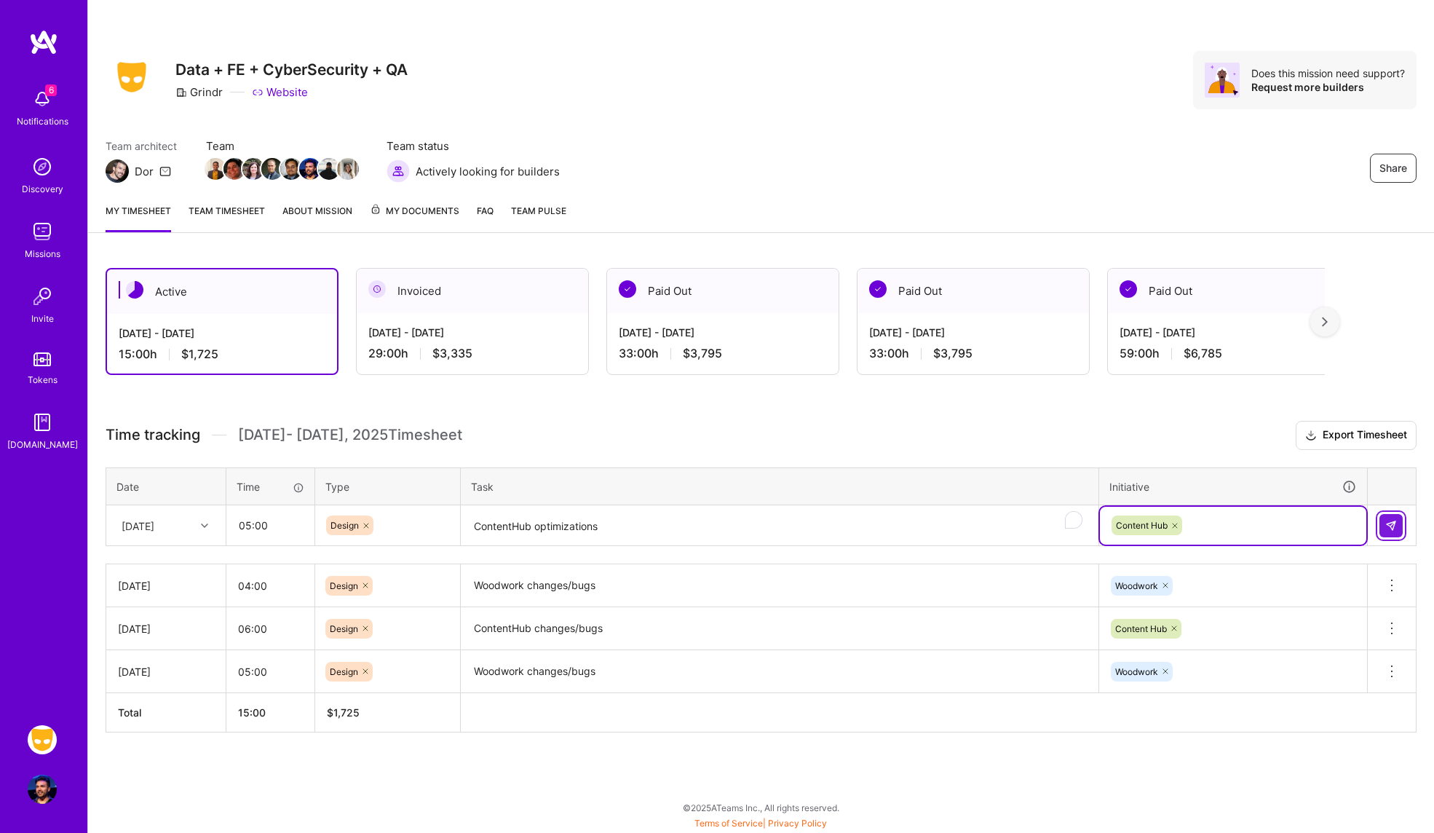
click at [1381, 517] on button at bounding box center [1391, 525] width 23 height 23
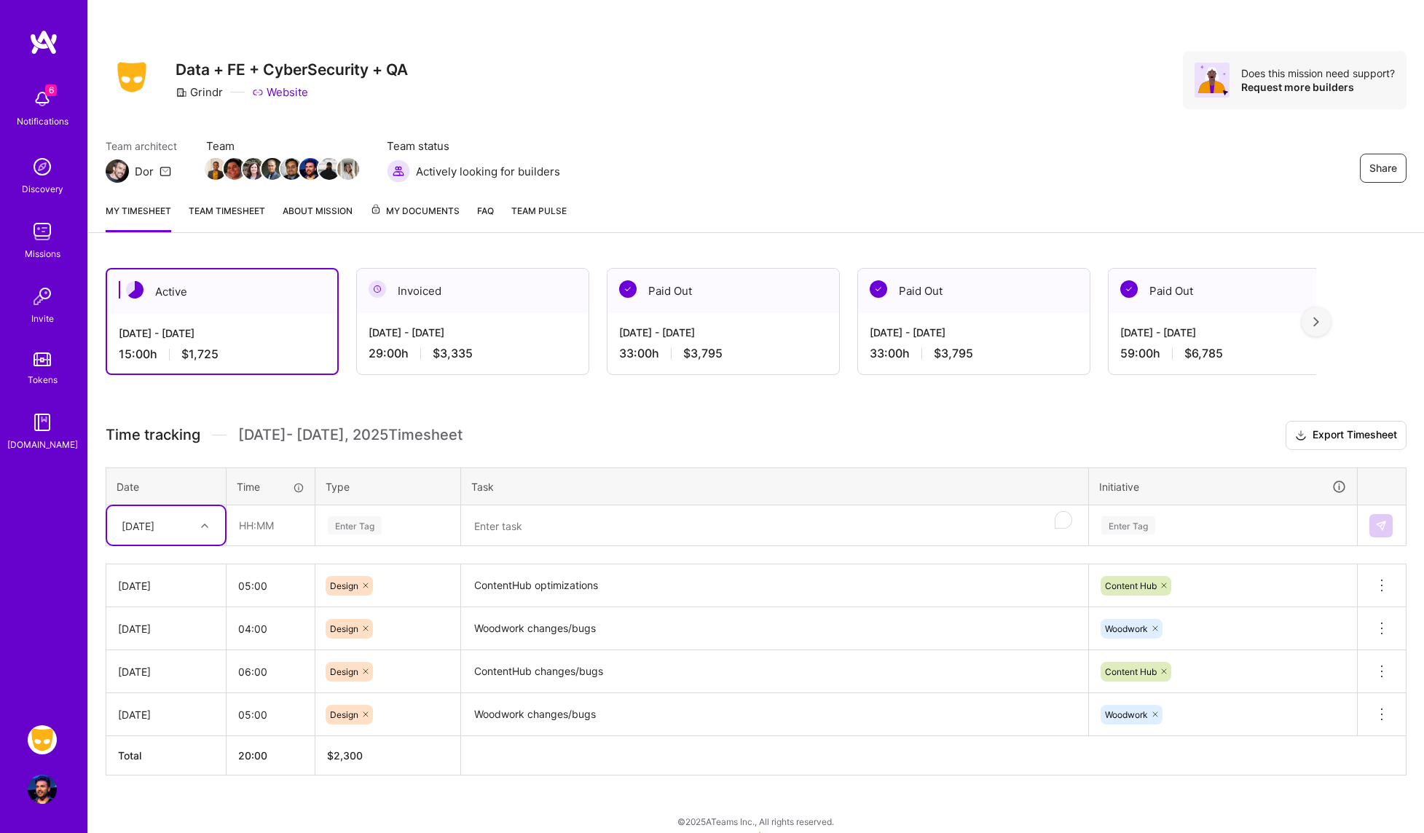
click at [154, 521] on div "[DATE]" at bounding box center [138, 525] width 33 height 15
click at [169, 703] on div "[DATE]" at bounding box center [166, 701] width 118 height 27
click at [281, 535] on input "text" at bounding box center [270, 525] width 87 height 39
type input "04:00"
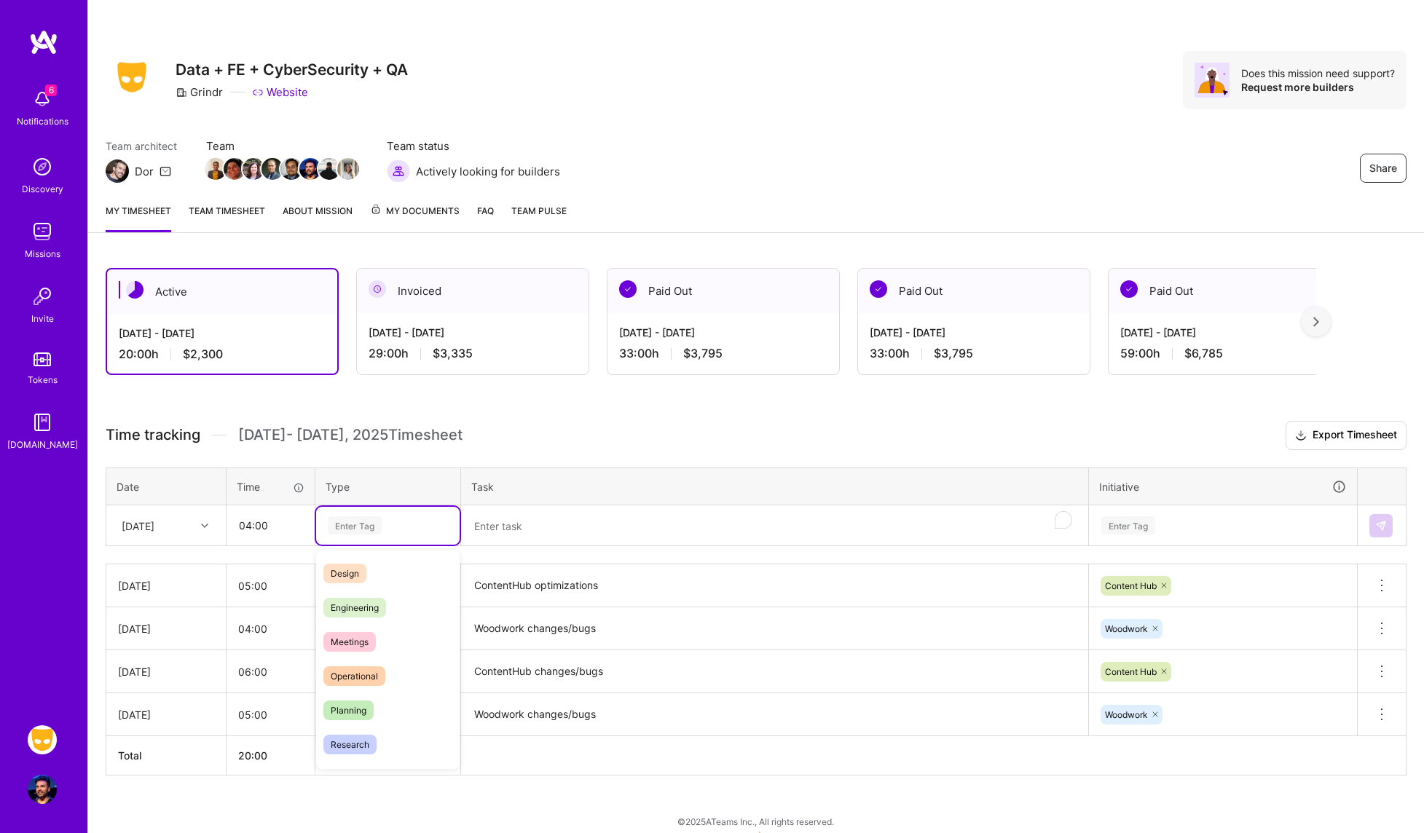
click at [395, 530] on div "Enter Tag" at bounding box center [387, 525] width 123 height 18
click at [391, 558] on div "Design" at bounding box center [387, 573] width 143 height 34
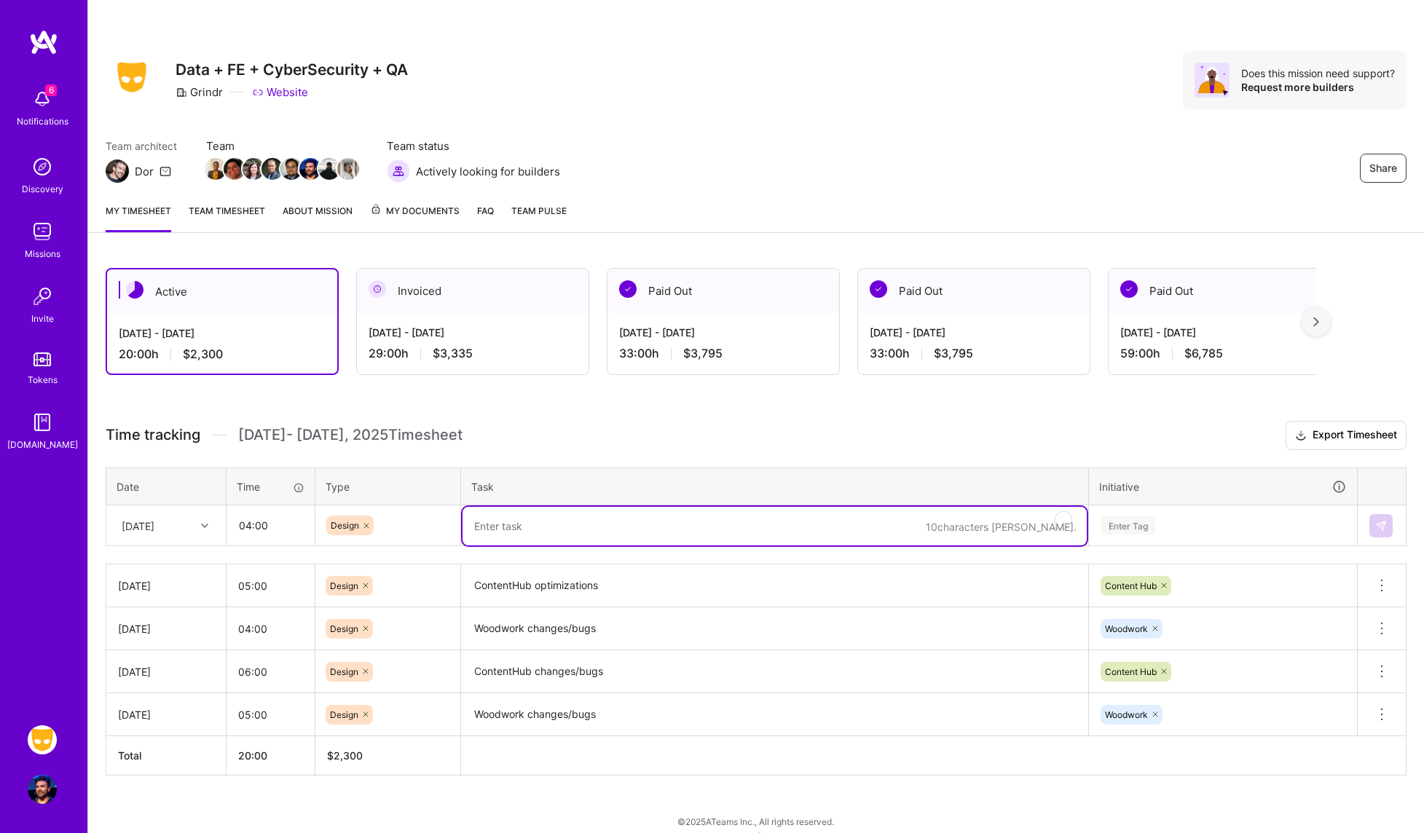
click at [527, 519] on textarea "To enrich screen reader interactions, please activate Accessibility in Grammarl…" at bounding box center [774, 526] width 624 height 39
type textarea "Woodwork bug squashing"
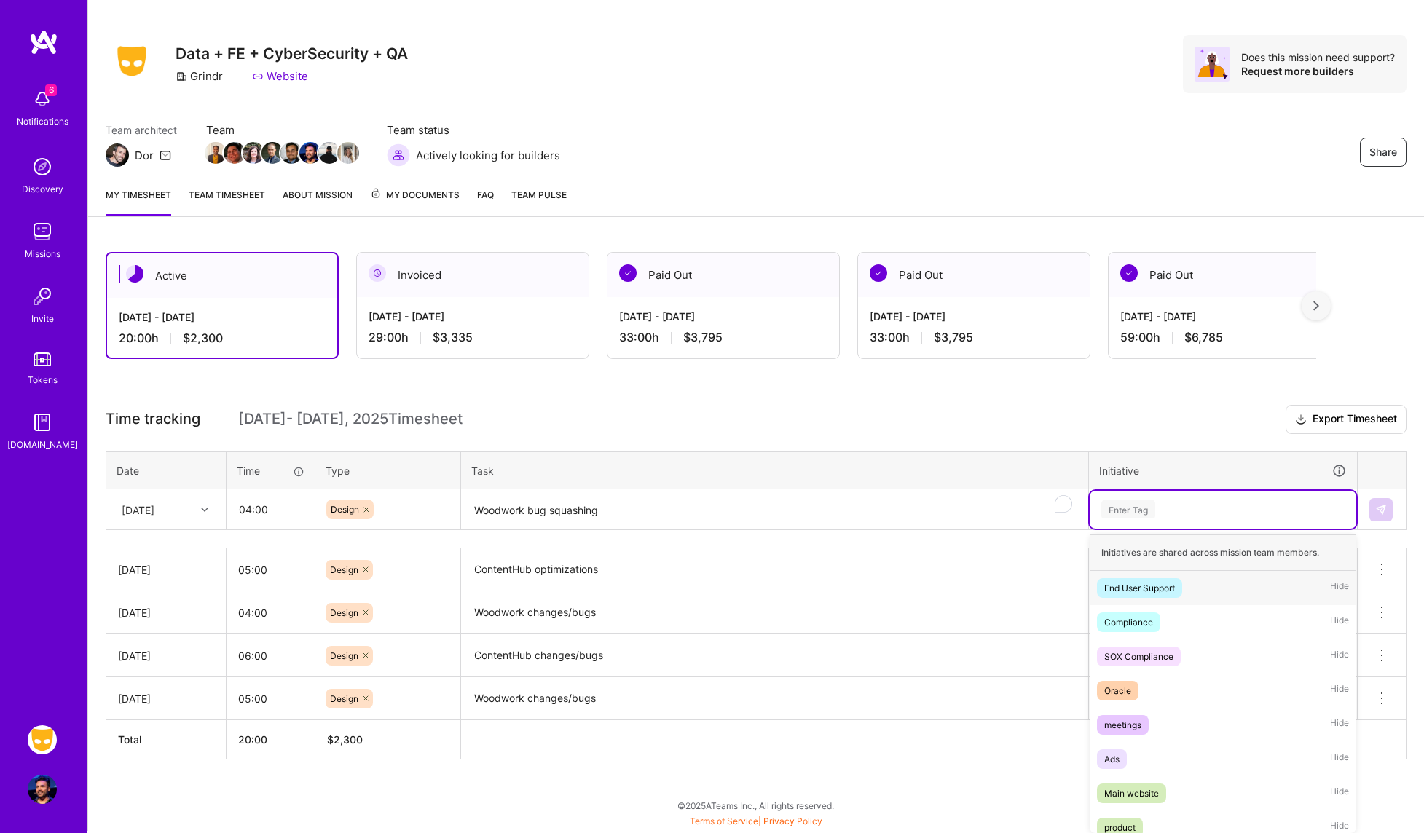
click at [1248, 526] on div "Enter Tag" at bounding box center [1222, 510] width 267 height 38
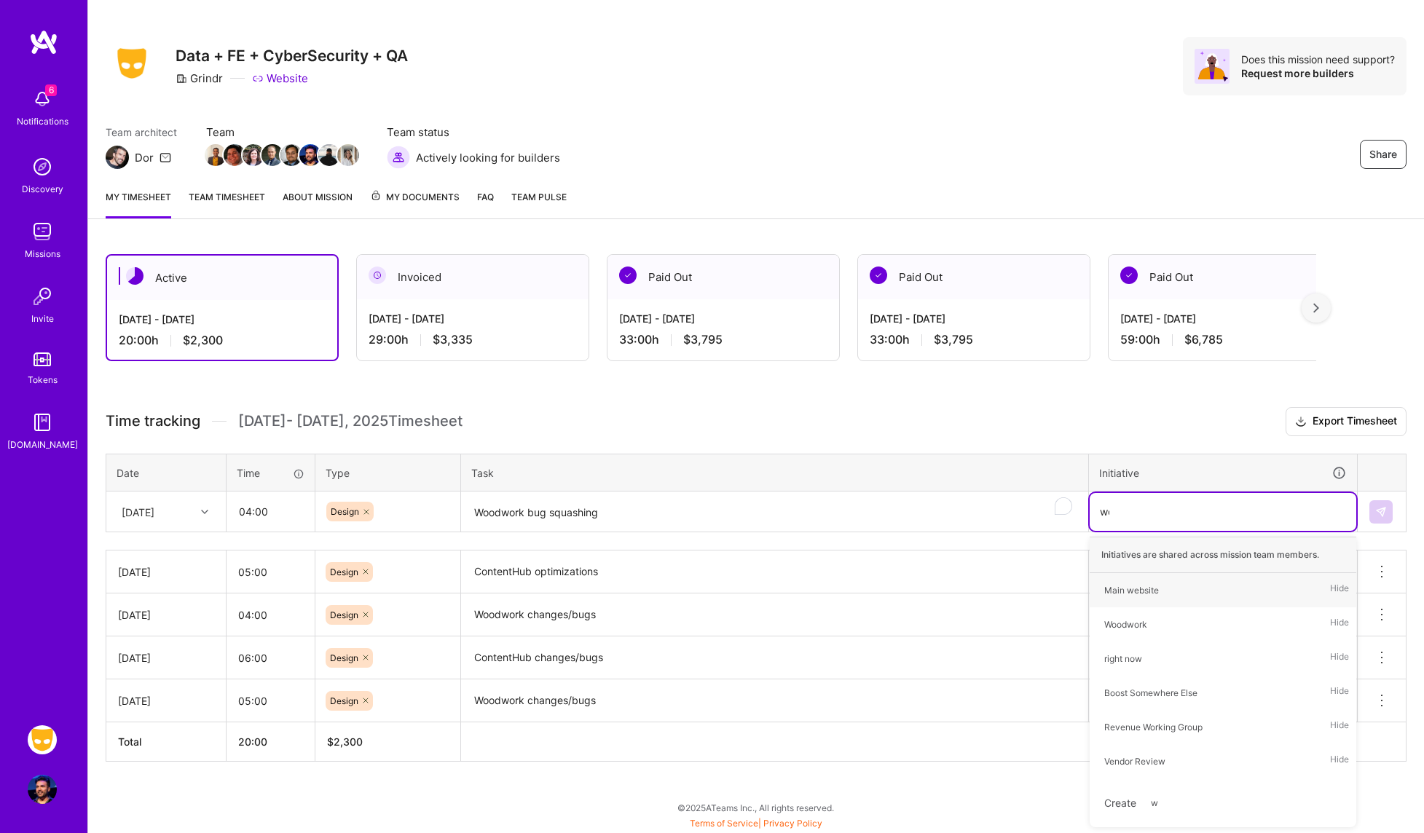
scroll to position [14, 0]
type input "wood"
click at [1223, 600] on div "Woodwork Hide" at bounding box center [1222, 590] width 267 height 34
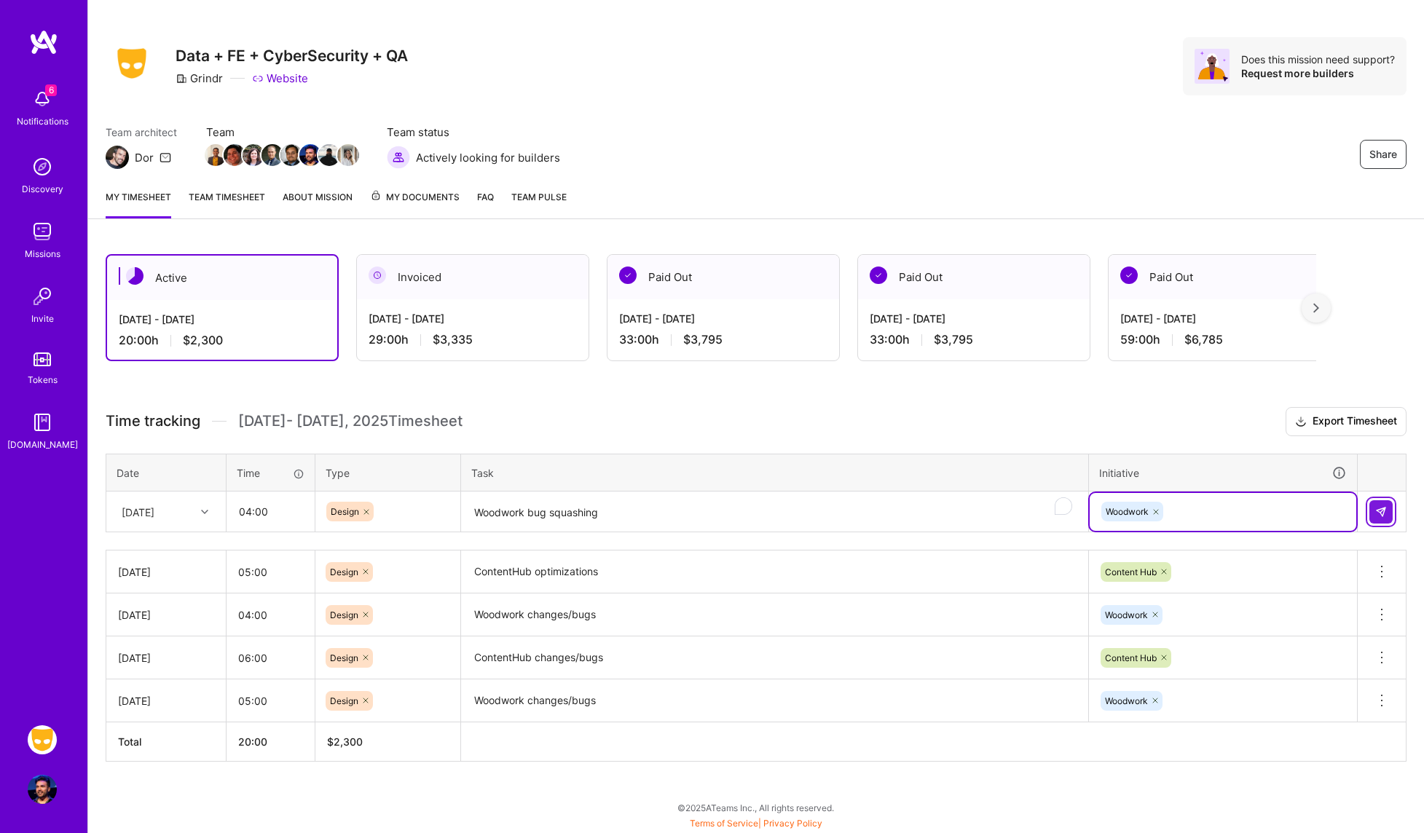
click at [1377, 517] on img at bounding box center [1381, 512] width 12 height 12
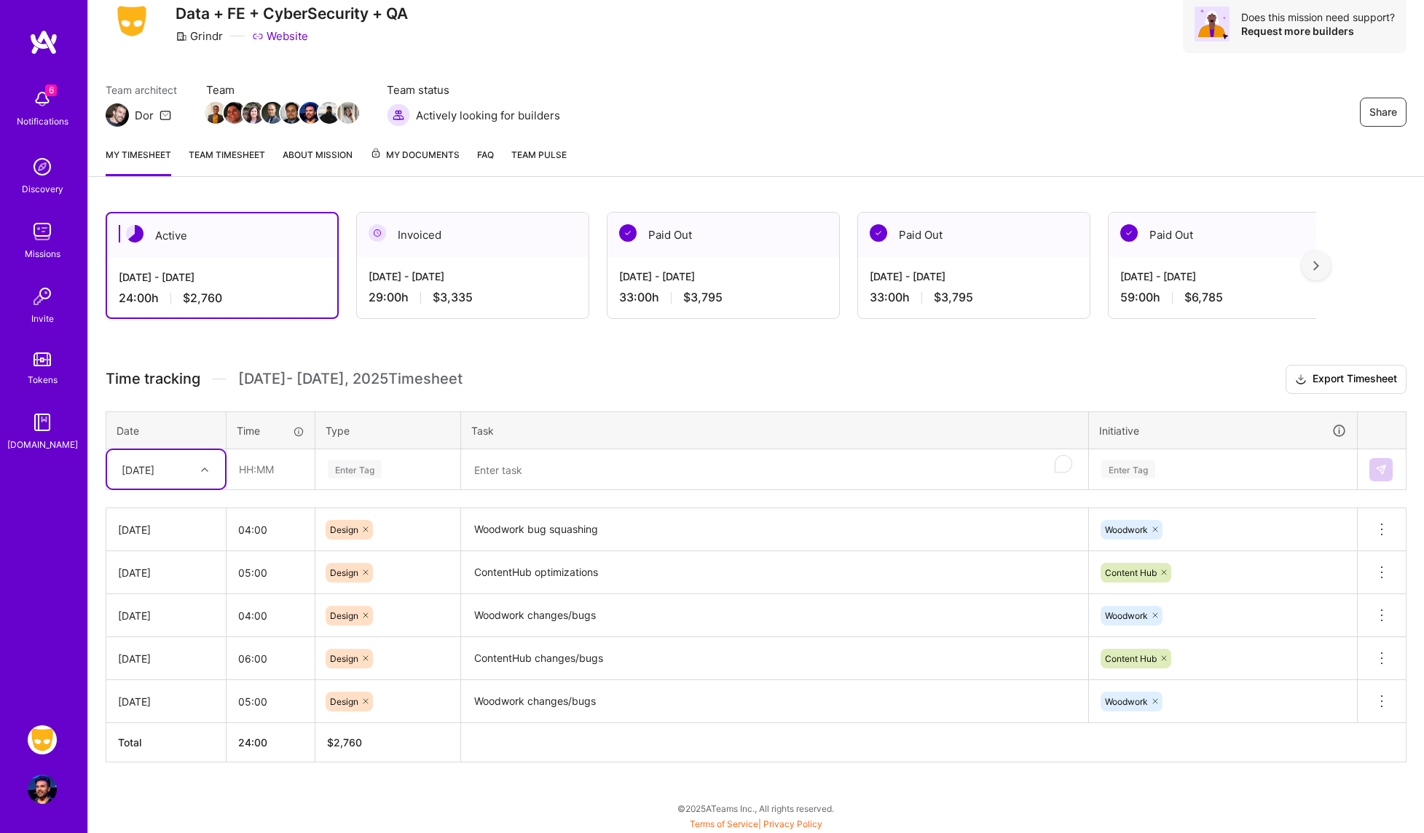
scroll to position [57, 0]
